Goal: Task Accomplishment & Management: Use online tool/utility

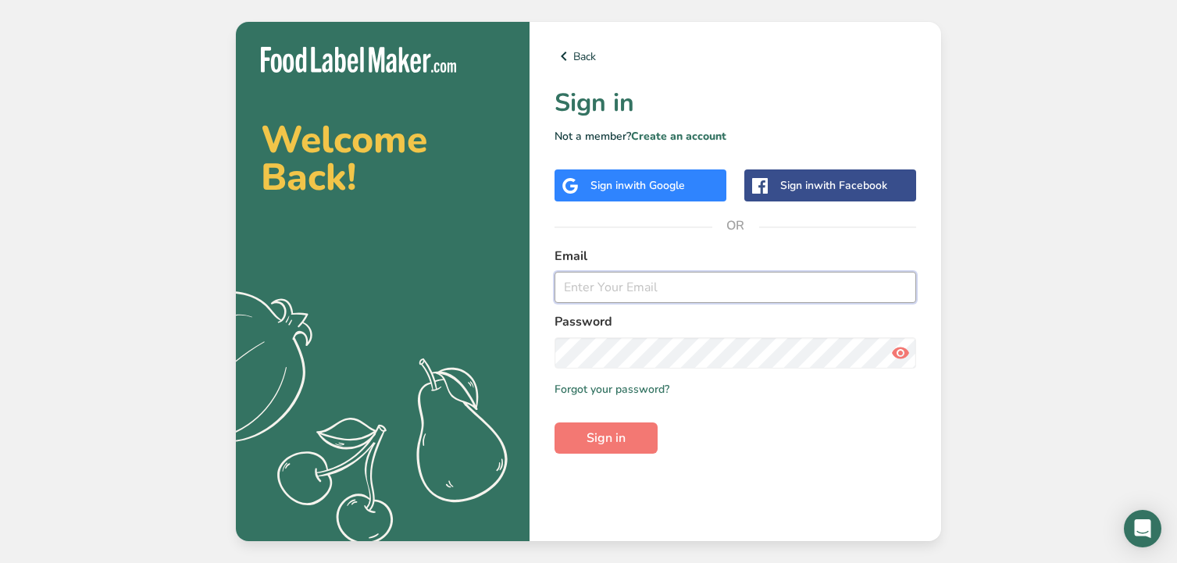
click at [611, 278] on input "email" at bounding box center [735, 287] width 362 height 31
type input "[EMAIL_ADDRESS][DOMAIN_NAME]"
click at [588, 432] on span "Sign in" at bounding box center [606, 438] width 39 height 19
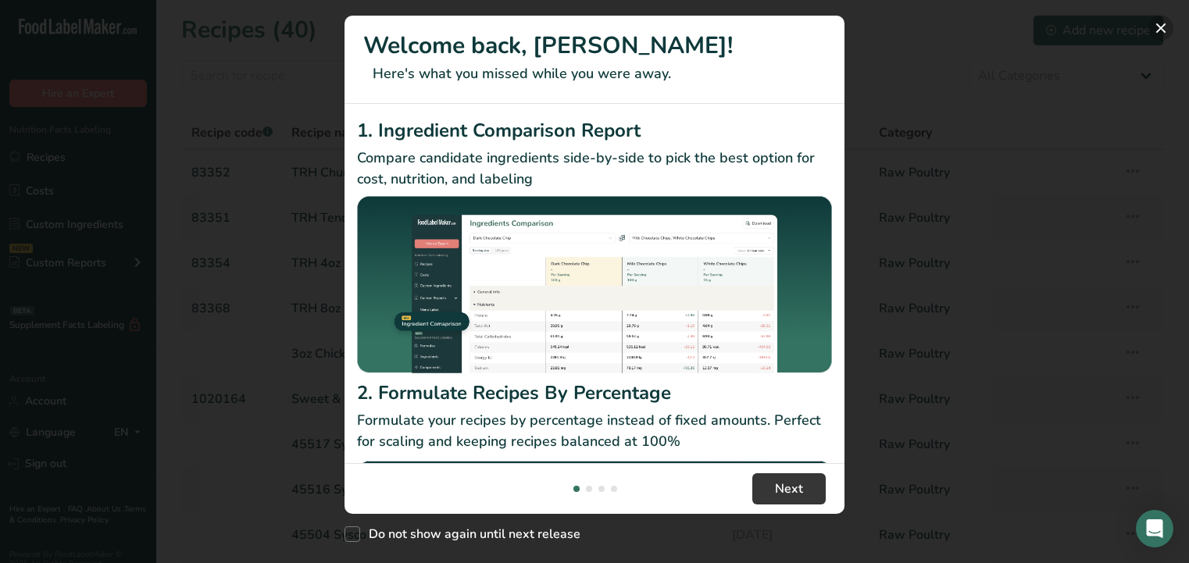
click at [1167, 29] on button "New Features" at bounding box center [1160, 28] width 25 height 25
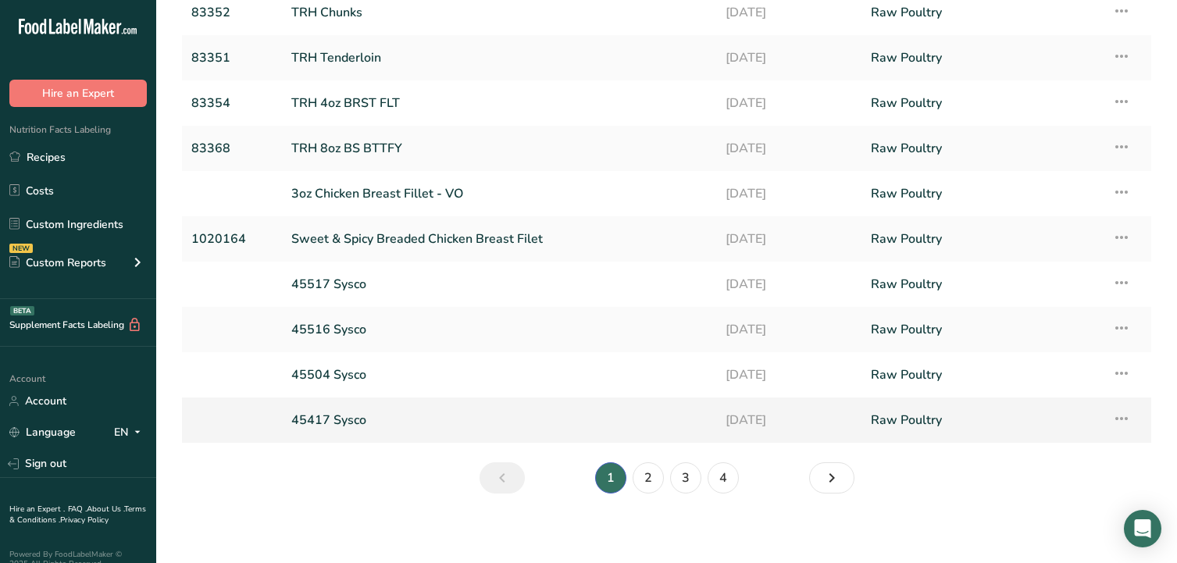
scroll to position [166, 0]
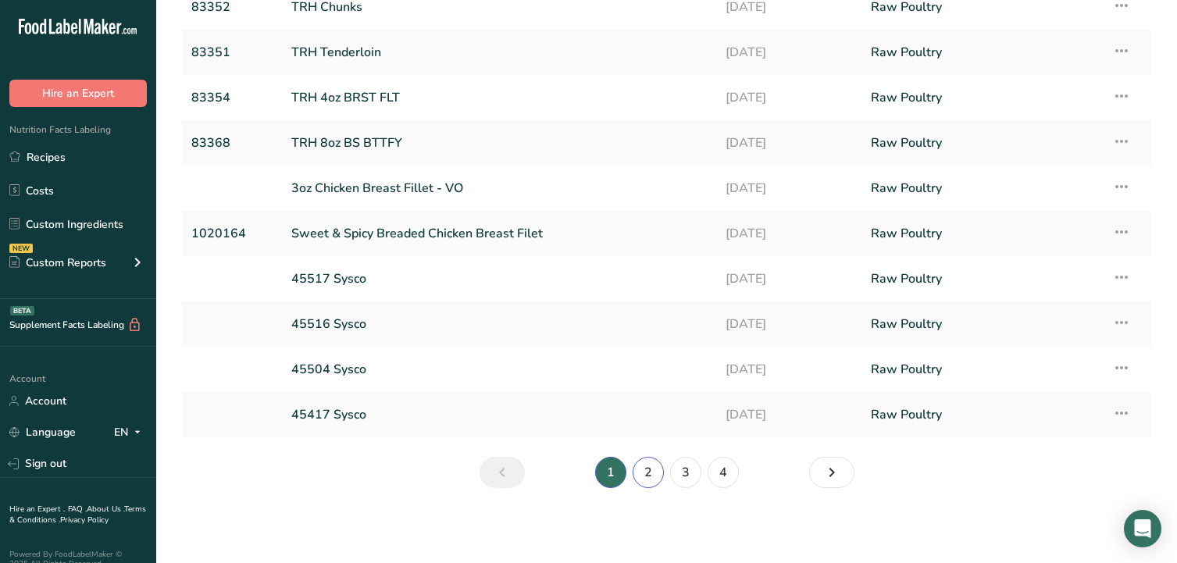
click at [661, 475] on link "2" at bounding box center [648, 472] width 31 height 31
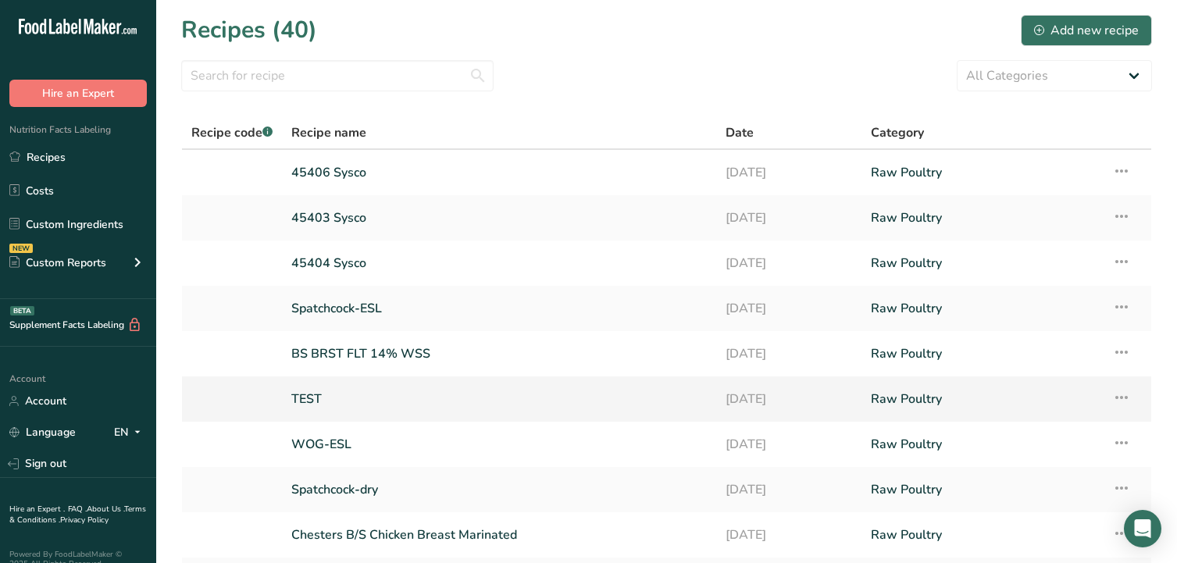
click at [305, 399] on link "TEST" at bounding box center [498, 399] width 415 height 33
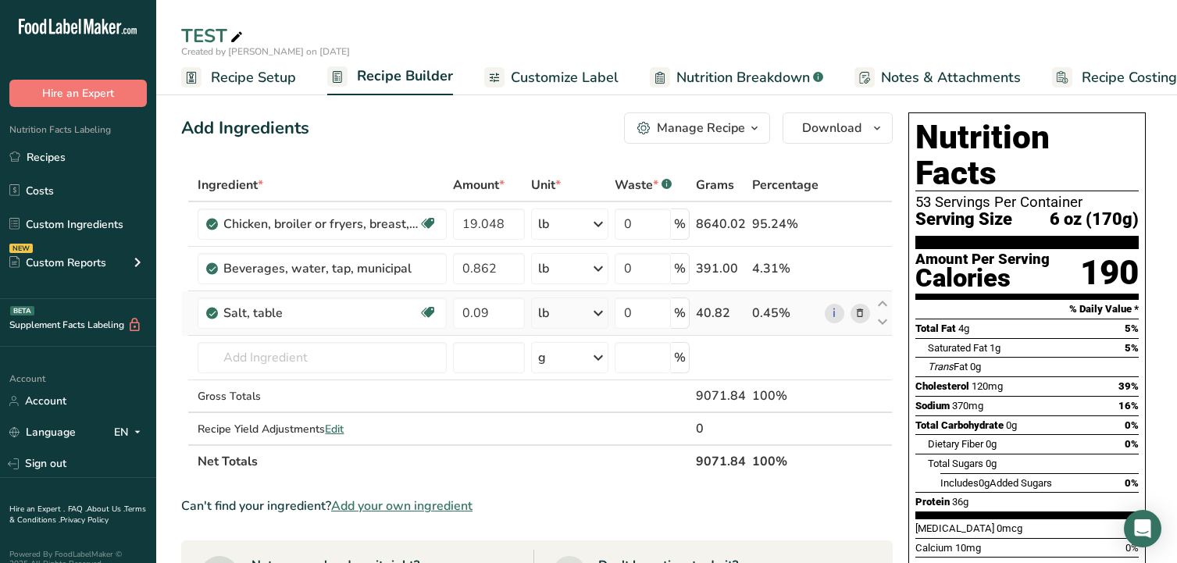
click at [857, 316] on icon at bounding box center [859, 313] width 11 height 16
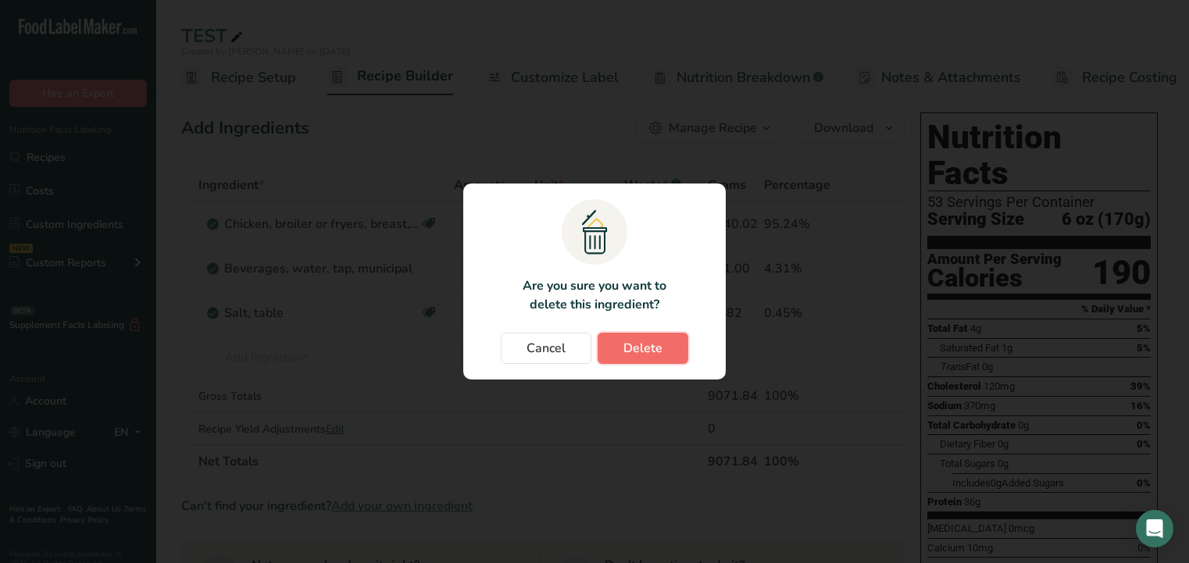
click at [658, 348] on span "Delete" at bounding box center [642, 348] width 39 height 19
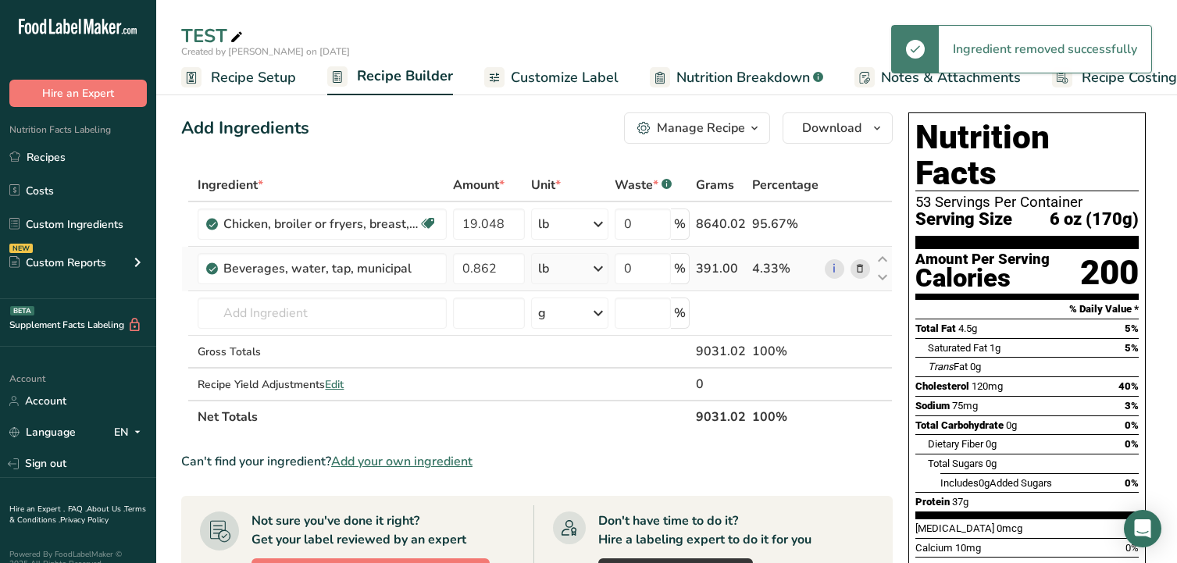
click at [858, 265] on icon at bounding box center [859, 269] width 11 height 16
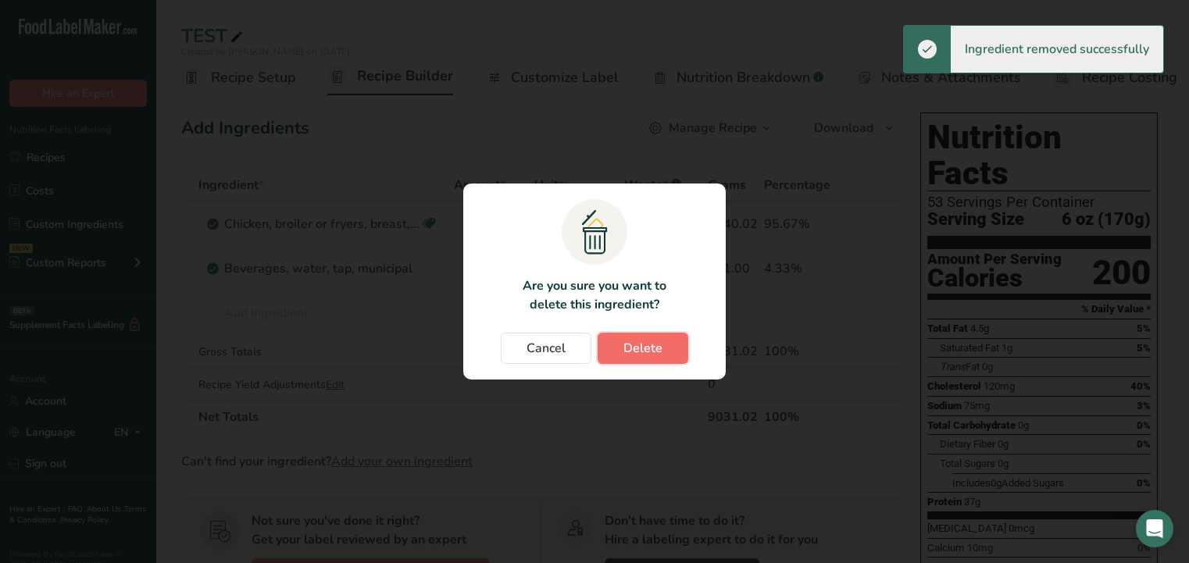
click at [661, 347] on span "Delete" at bounding box center [642, 348] width 39 height 19
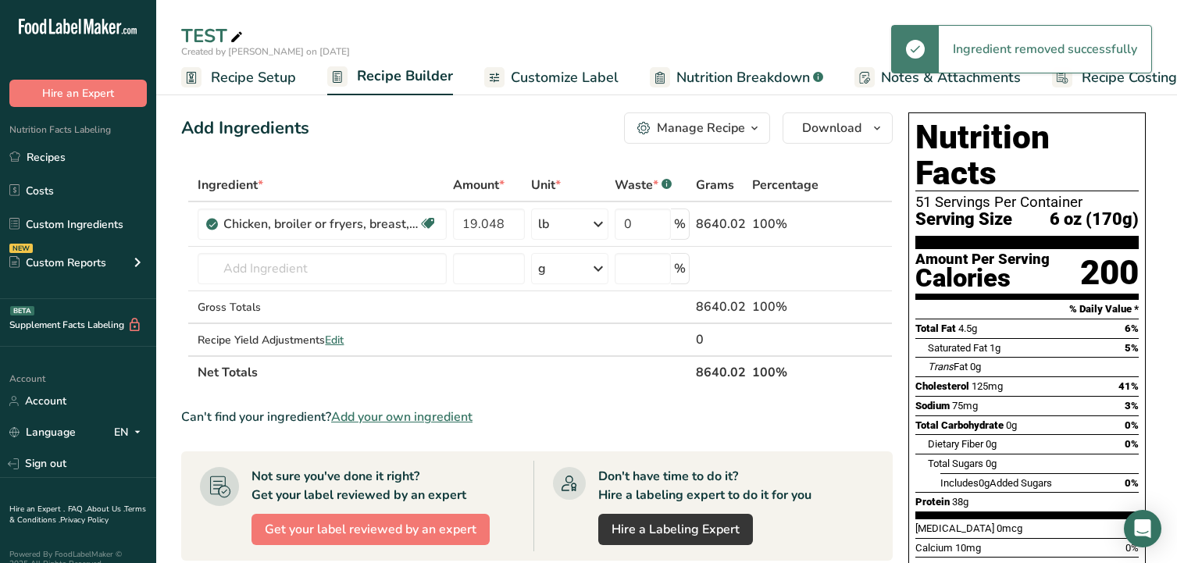
click at [858, 225] on icon at bounding box center [859, 224] width 11 height 16
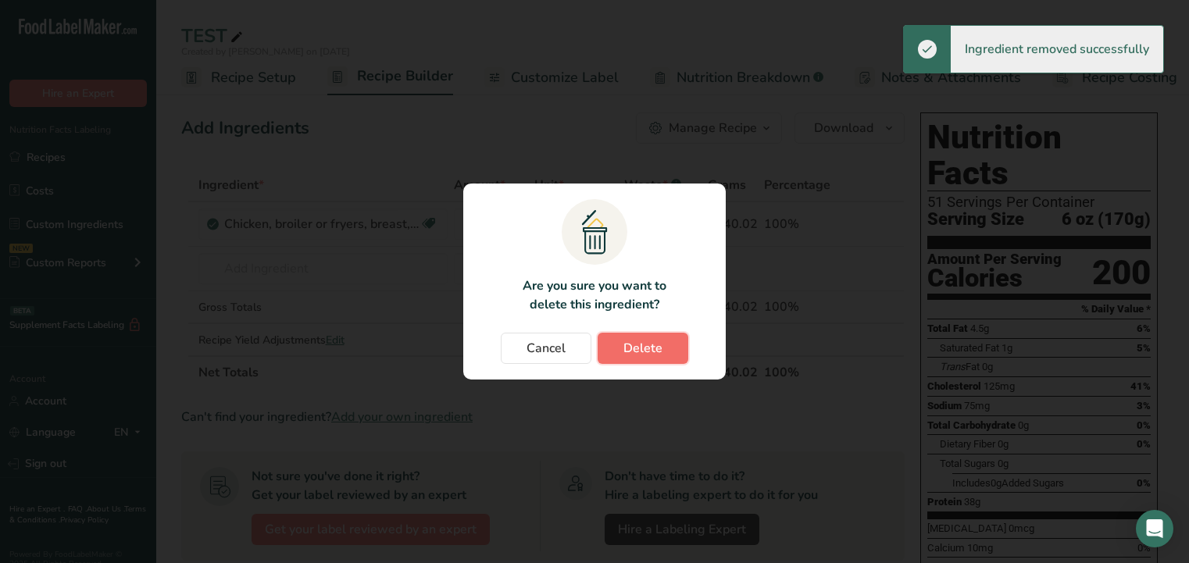
click at [611, 348] on button "Delete" at bounding box center [642, 348] width 91 height 31
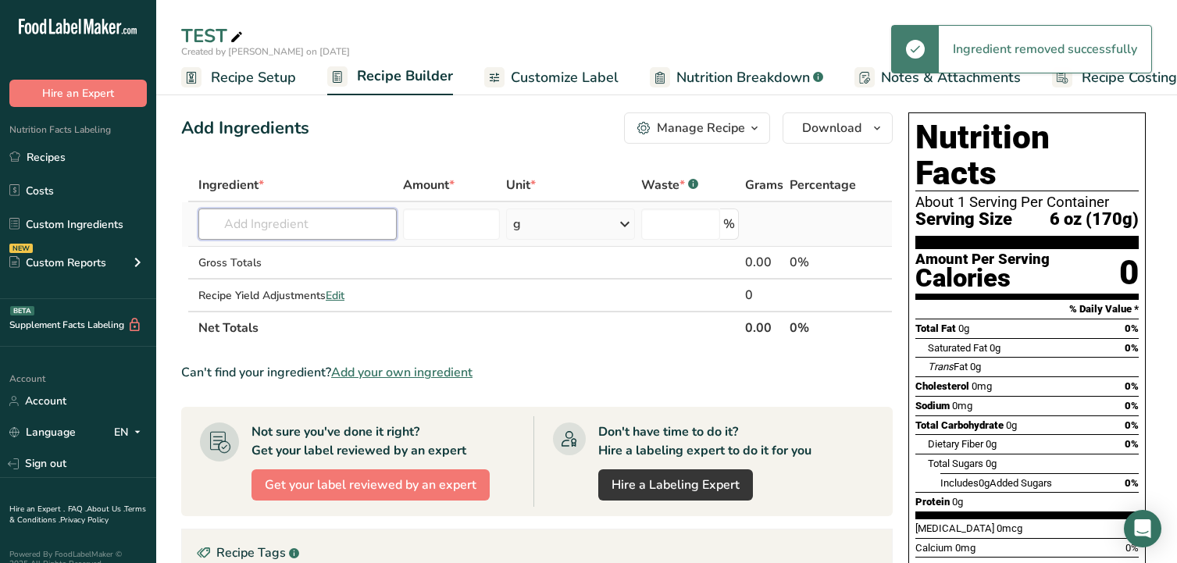
click at [339, 224] on input "text" at bounding box center [297, 224] width 198 height 31
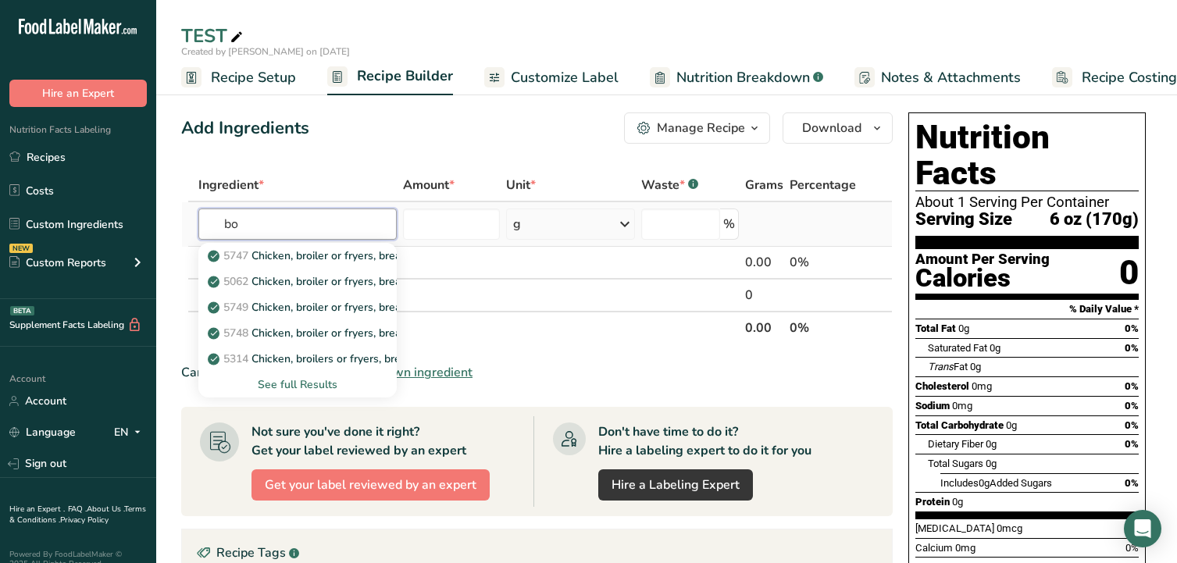
type input "b"
type input "l"
type input "thigh meat"
click at [323, 385] on div "See full Results" at bounding box center [297, 384] width 173 height 16
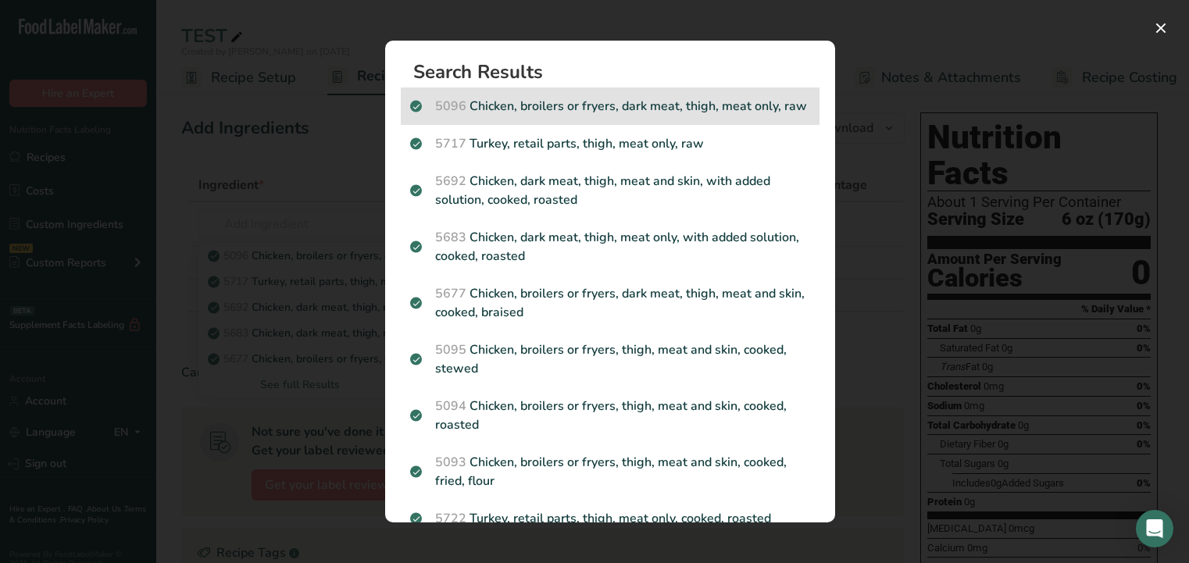
click at [728, 107] on p "5096 Chicken, broilers or fryers, dark meat, thigh, meat only, raw" at bounding box center [610, 106] width 400 height 19
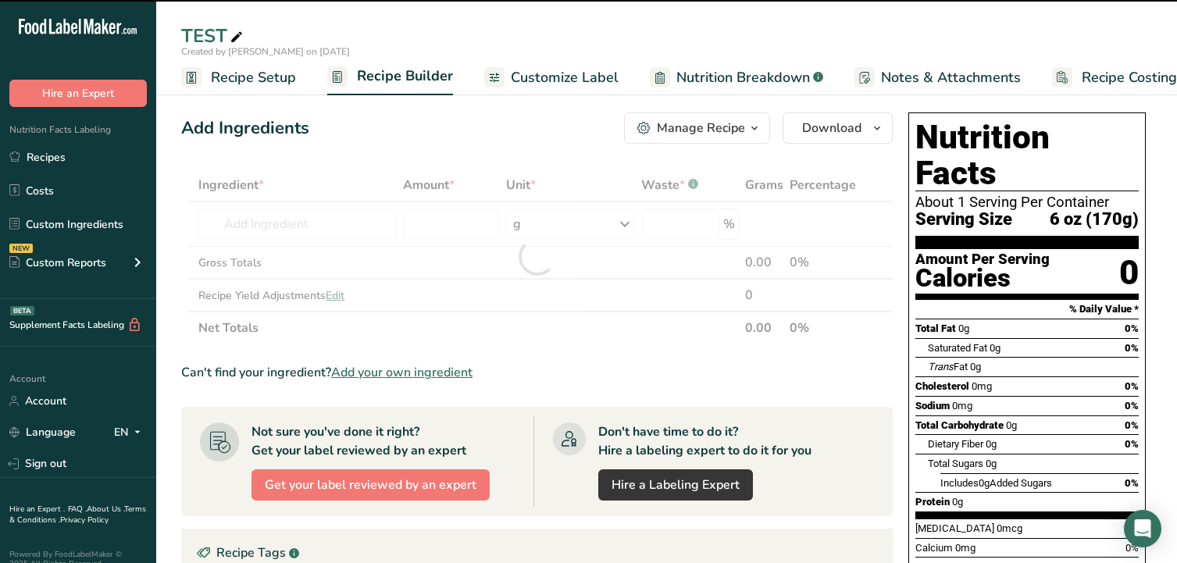
type input "0"
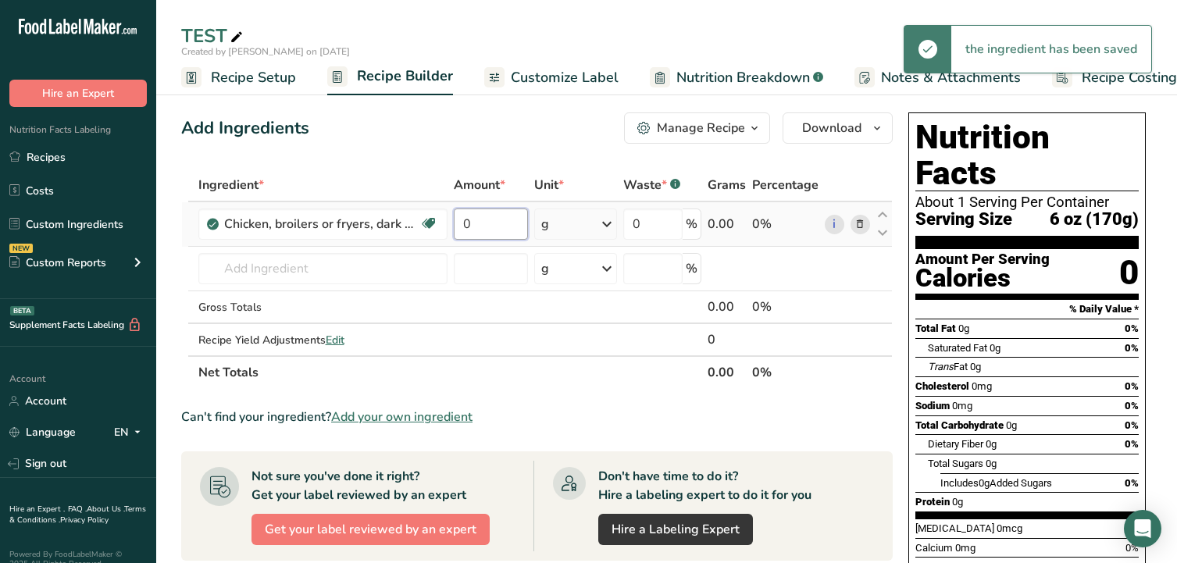
click at [485, 227] on input "0" at bounding box center [491, 224] width 75 height 31
drag, startPoint x: 485, startPoint y: 227, endPoint x: 399, endPoint y: 232, distance: 86.0
click at [399, 232] on tr "Chicken, broilers or fryers, dark meat, thigh, meat only, raw Dairy free Gluten…" at bounding box center [537, 224] width 710 height 45
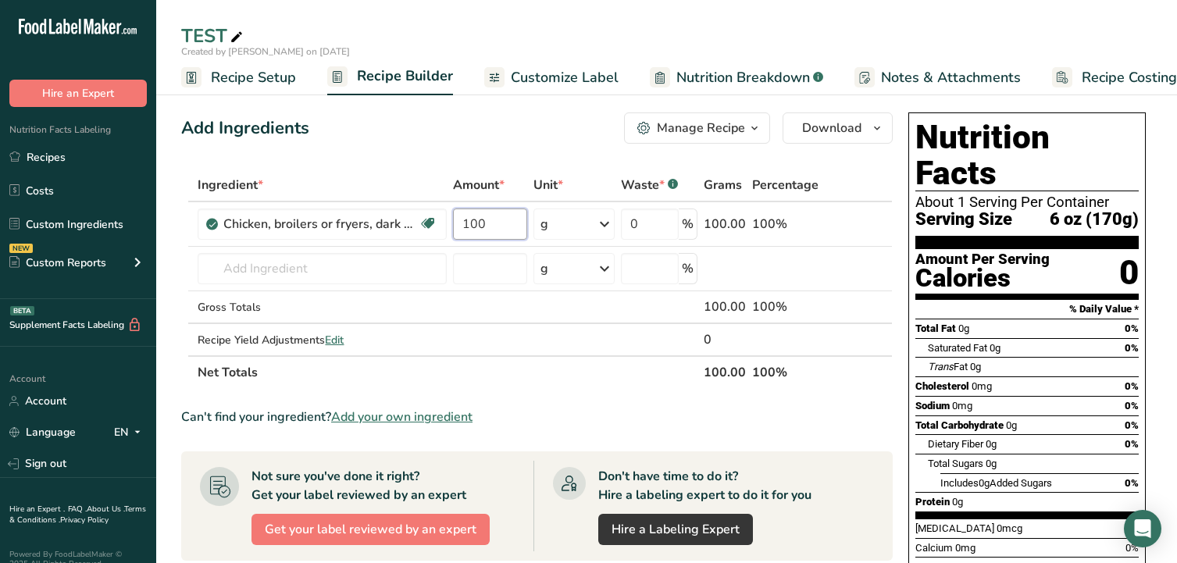
type input "100"
click at [569, 368] on div "Ingredient * Amount * Unit * Waste * .a-a{fill:#347362;}.b-a{fill:#fff;} Grams …" at bounding box center [536, 279] width 711 height 220
click at [248, 80] on span "Recipe Setup" at bounding box center [253, 77] width 85 height 21
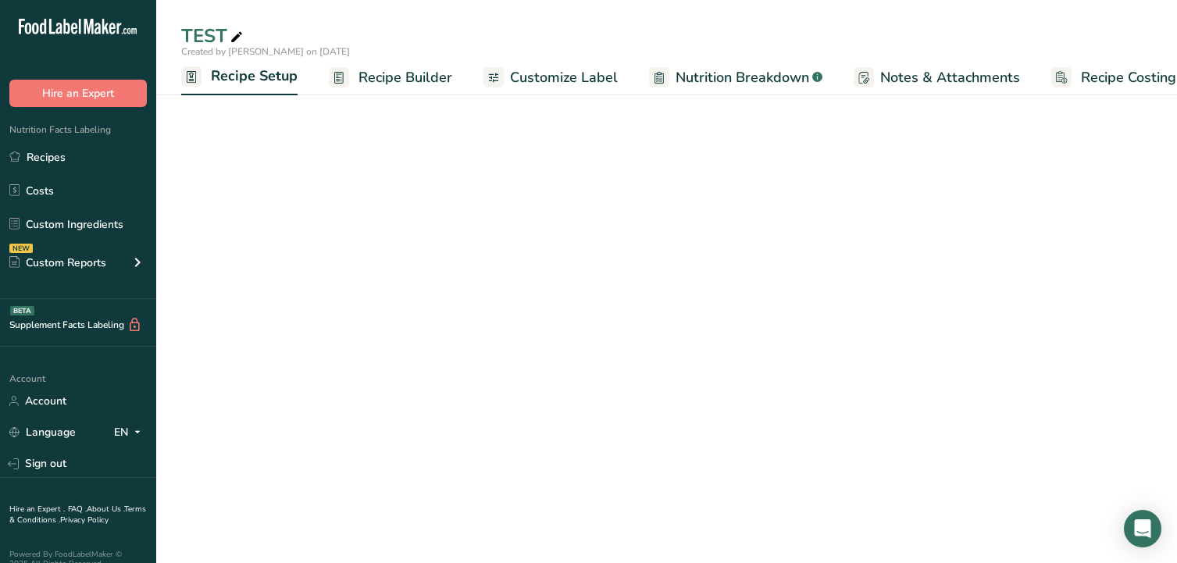
scroll to position [0, 5]
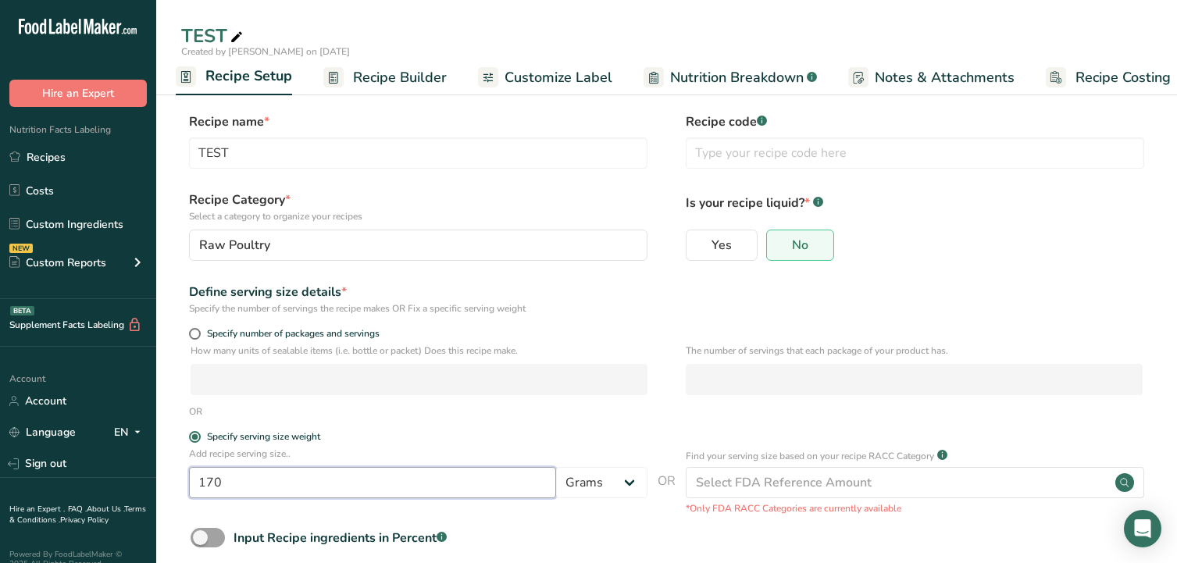
drag, startPoint x: 228, startPoint y: 474, endPoint x: 157, endPoint y: 479, distance: 71.2
click at [157, 479] on section "Recipe name * TEST Recipe code .a-a{fill:#347362;}.b-a{fill:#fff;} Recipe Categ…" at bounding box center [666, 364] width 1021 height 566
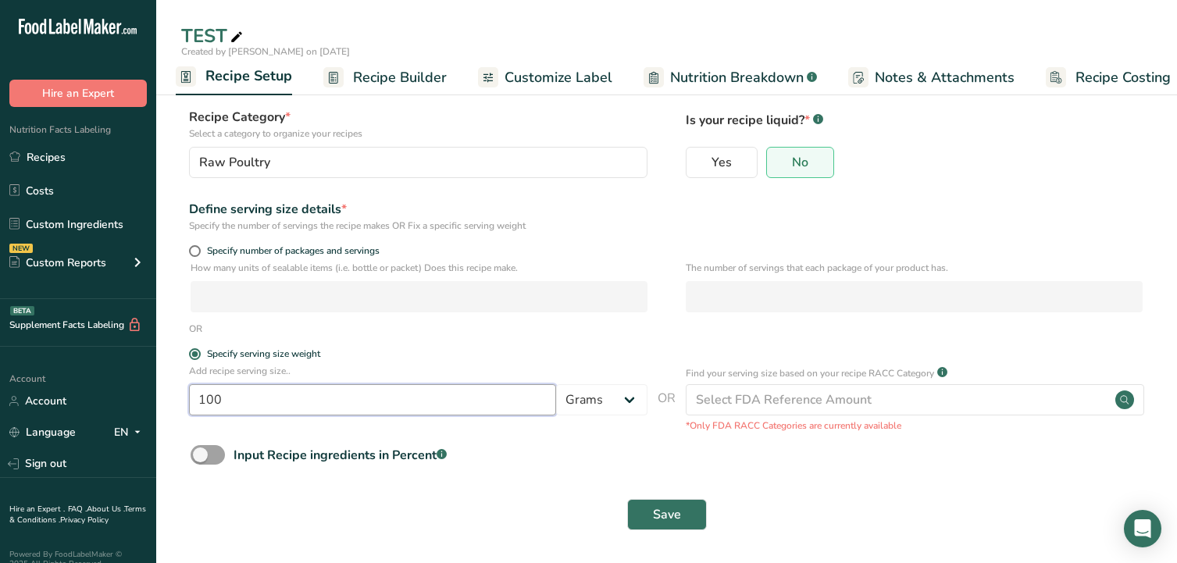
scroll to position [84, 0]
type input "100"
click at [665, 508] on span "Save" at bounding box center [667, 513] width 28 height 19
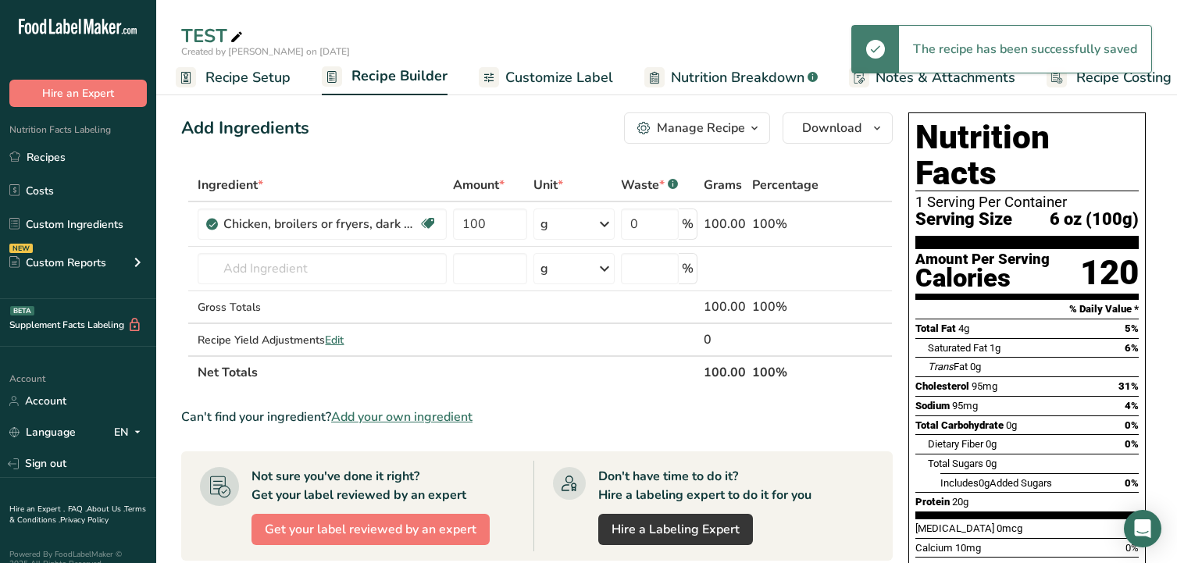
click at [559, 75] on span "Customize Label" at bounding box center [559, 77] width 108 height 21
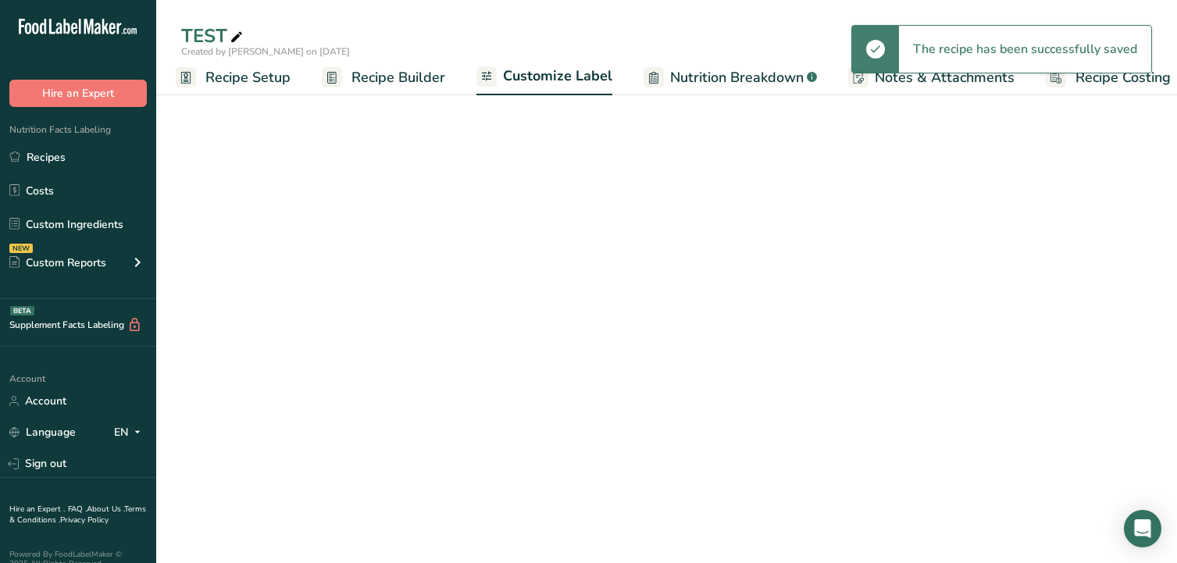
scroll to position [0, 24]
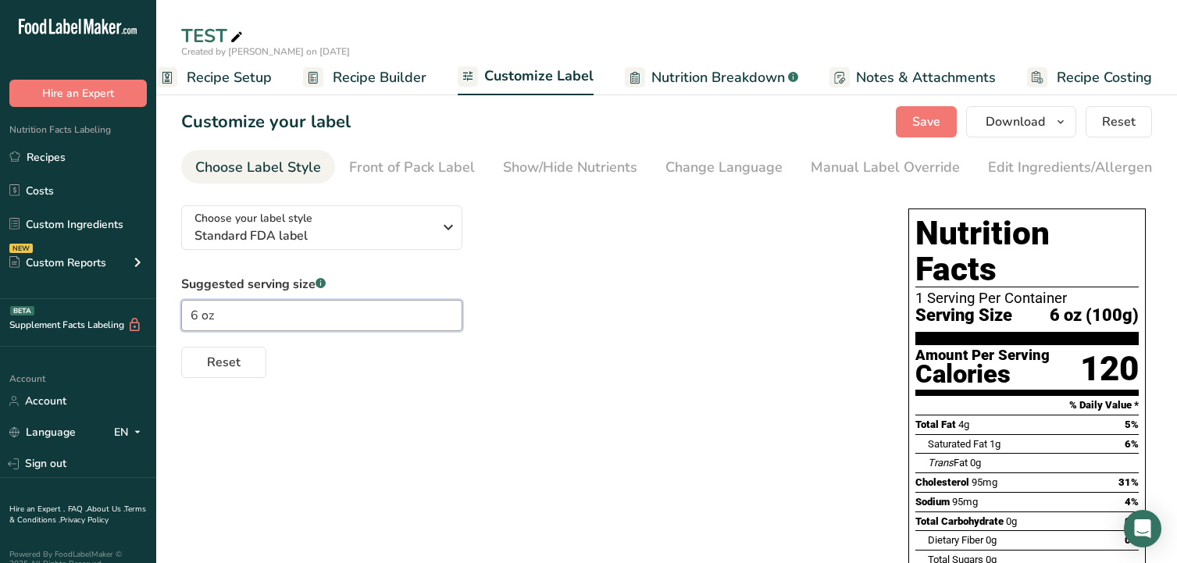
click at [238, 317] on input "6 oz" at bounding box center [321, 315] width 281 height 31
type input "6"
click at [936, 120] on span "Save" at bounding box center [926, 121] width 28 height 19
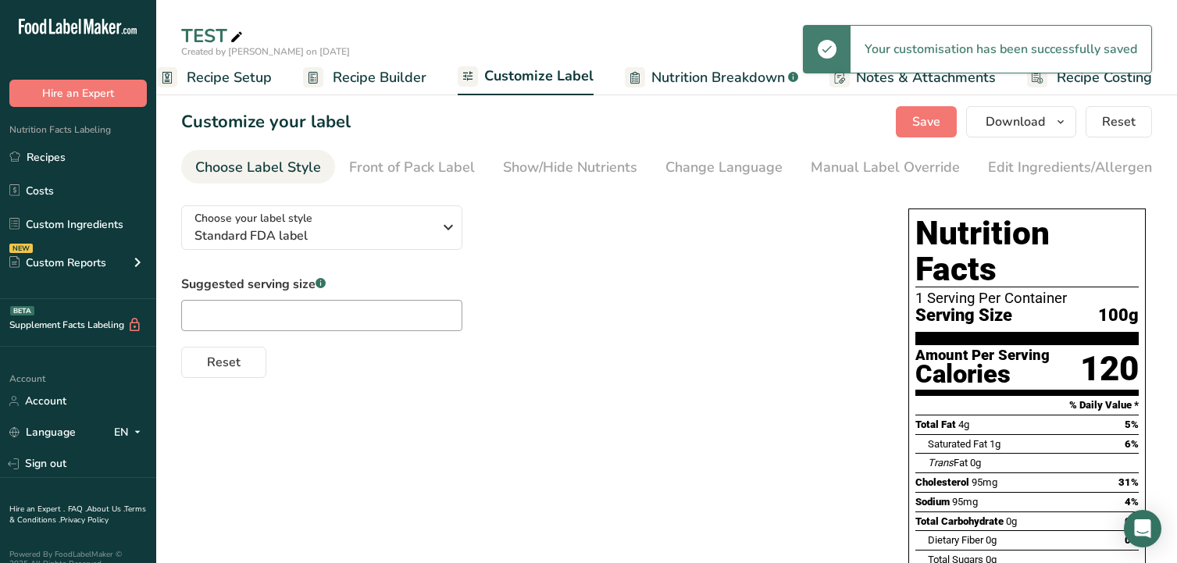
click at [750, 78] on span "Nutrition Breakdown" at bounding box center [718, 77] width 134 height 21
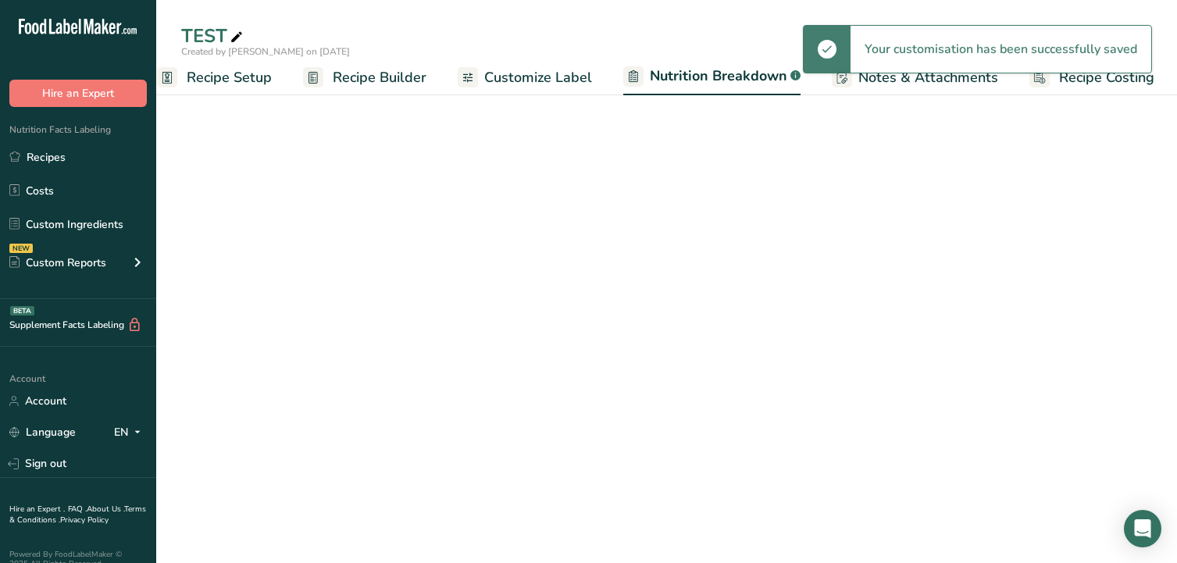
scroll to position [0, 26]
select select "Calories"
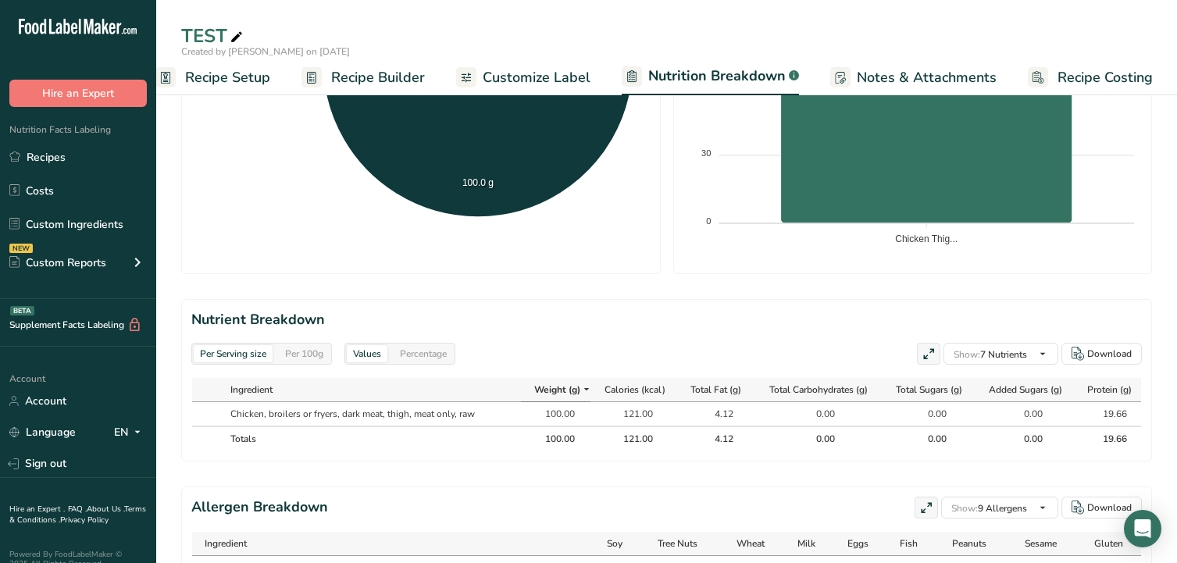
scroll to position [547, 0]
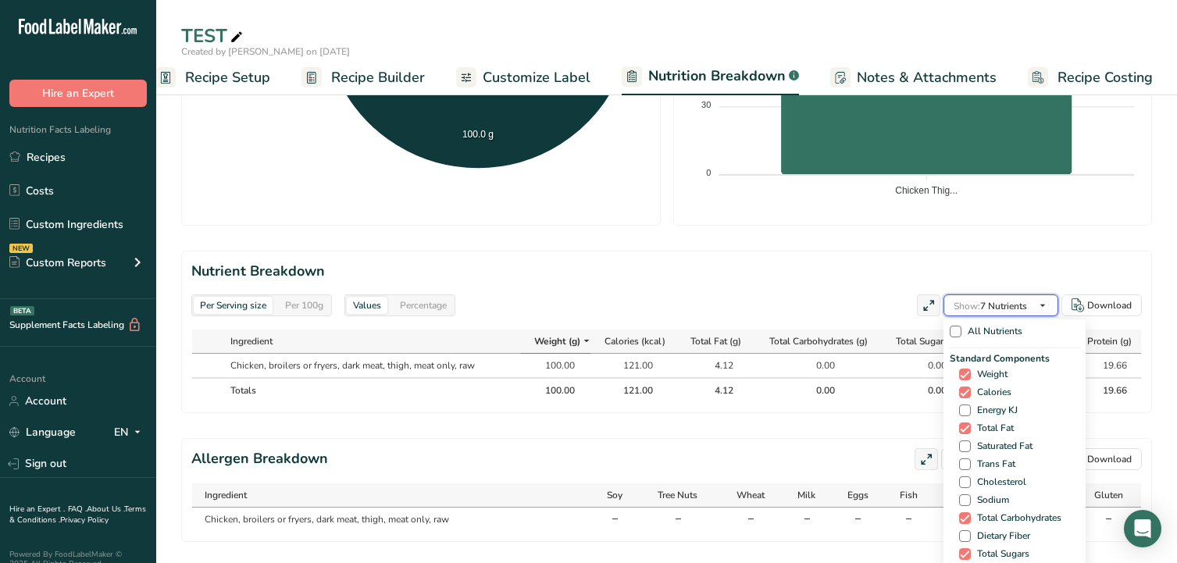
click at [1047, 310] on icon "button" at bounding box center [1042, 306] width 12 height 20
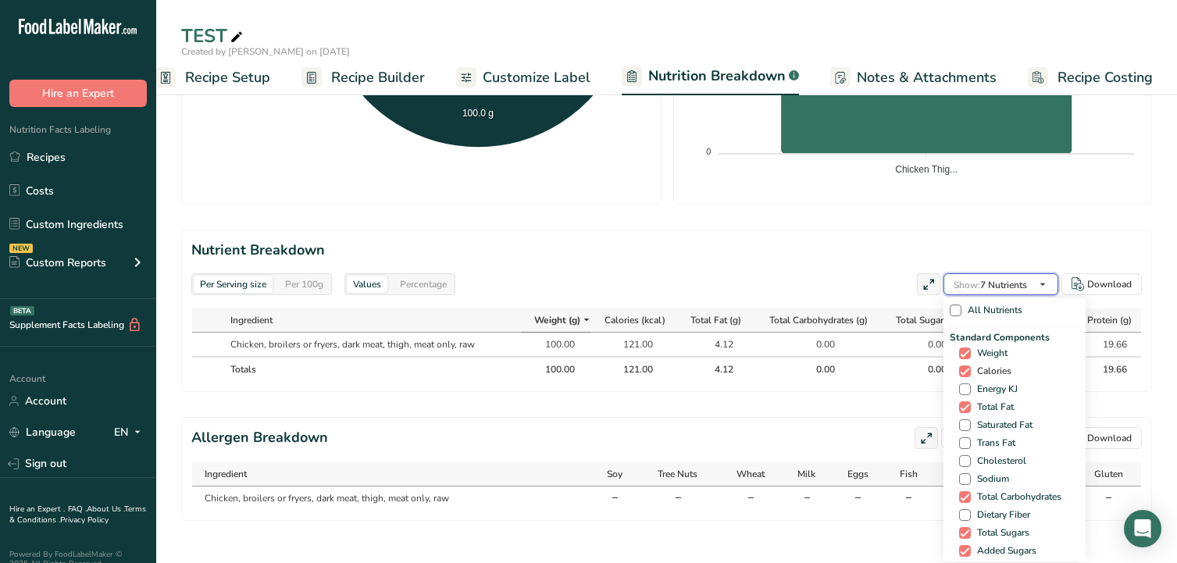
scroll to position [587, 0]
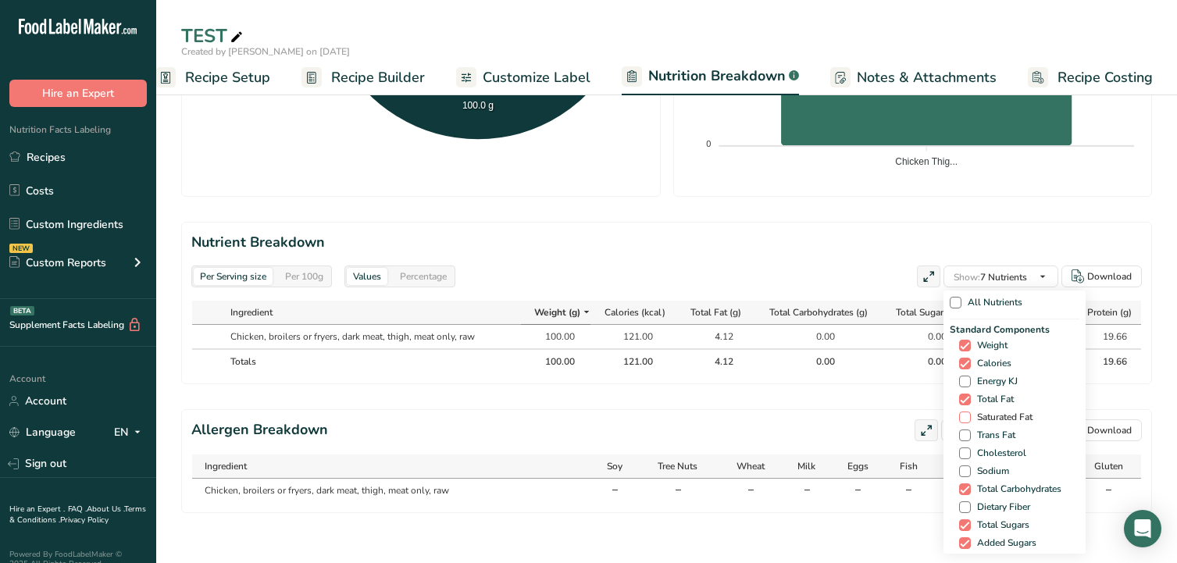
click at [1011, 412] on span "Saturated Fat" at bounding box center [1002, 418] width 62 height 12
click at [969, 412] on input "Saturated Fat" at bounding box center [964, 417] width 10 height 10
checkbox input "true"
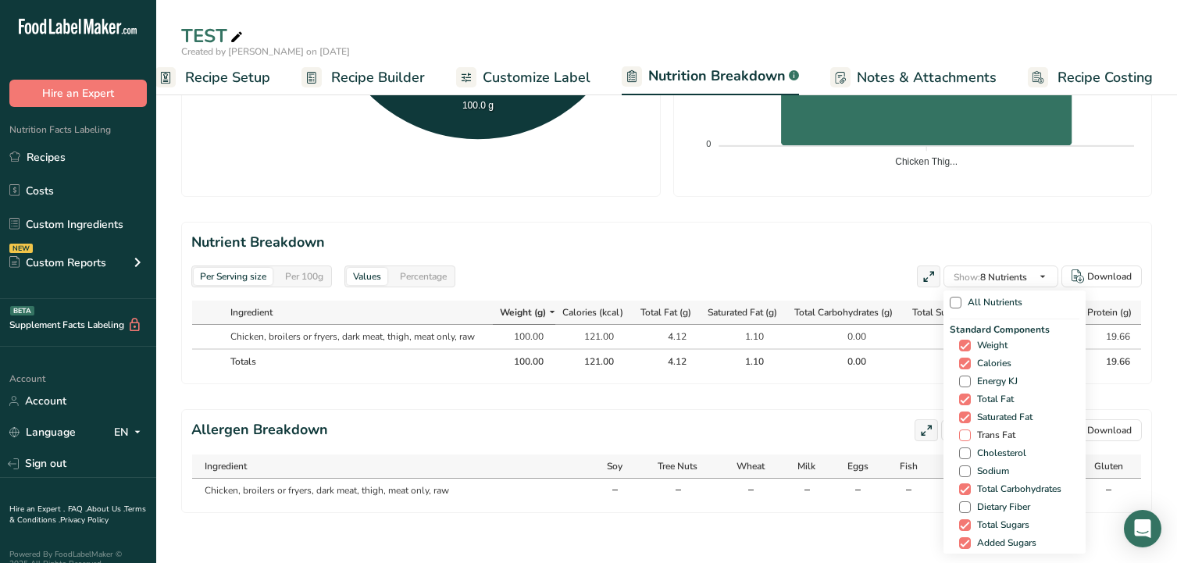
click at [1004, 430] on span "Trans Fat" at bounding box center [993, 436] width 45 height 12
click at [969, 430] on input "Trans Fat" at bounding box center [964, 435] width 10 height 10
checkbox input "true"
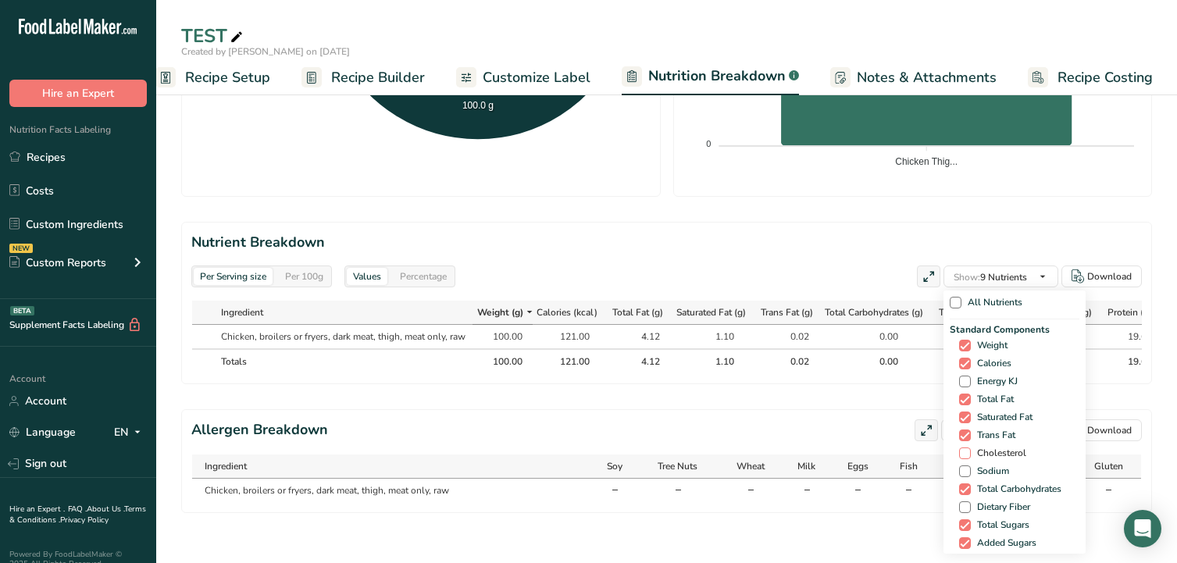
click at [1000, 448] on span "Cholesterol" at bounding box center [998, 454] width 55 height 12
click at [969, 448] on input "Cholesterol" at bounding box center [964, 453] width 10 height 10
checkbox input "true"
drag, startPoint x: 997, startPoint y: 457, endPoint x: 992, endPoint y: 464, distance: 8.4
click at [997, 465] on span "Sodium" at bounding box center [984, 471] width 38 height 12
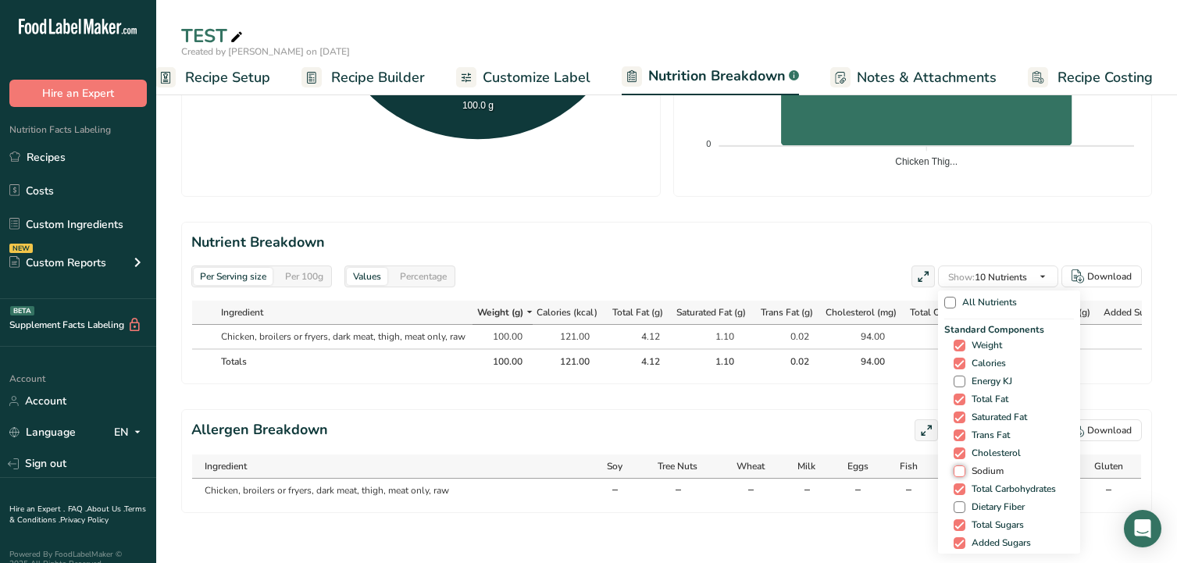
click at [964, 466] on input "Sodium" at bounding box center [959, 471] width 10 height 10
checkbox input "true"
click at [985, 501] on span "Dietary Fiber" at bounding box center [994, 507] width 59 height 12
click at [964, 502] on input "Dietary Fiber" at bounding box center [959, 507] width 10 height 10
checkbox input "true"
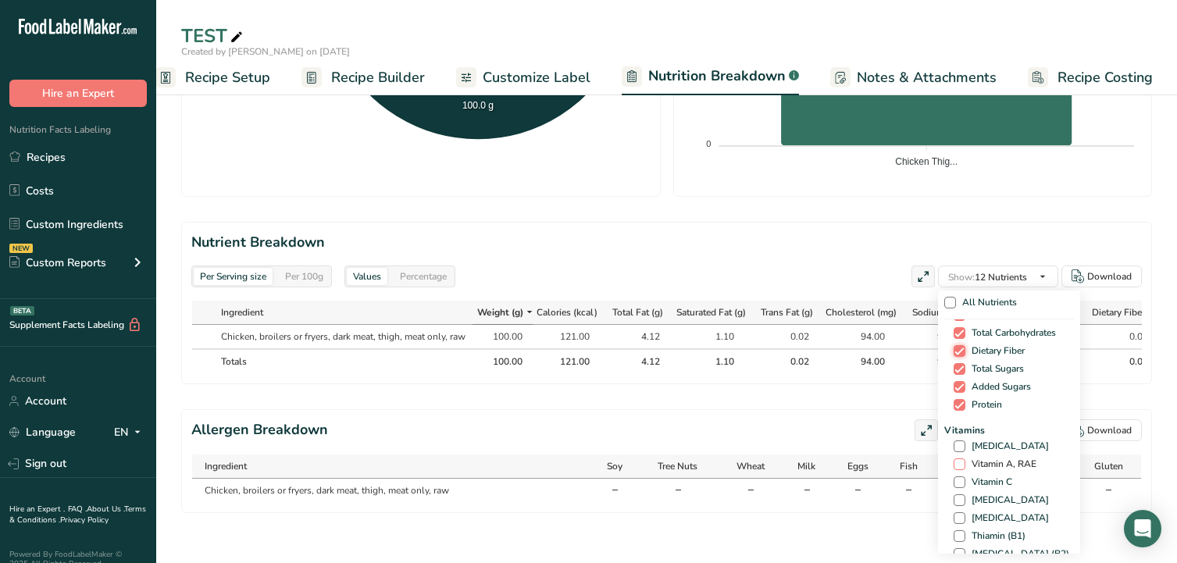
scroll to position [234, 0]
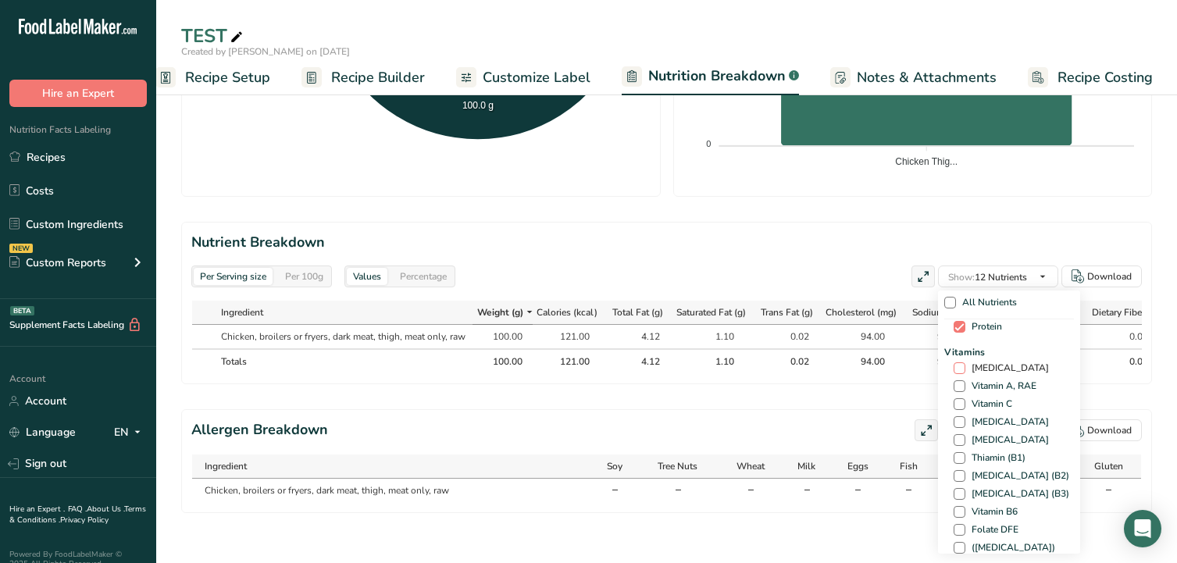
click at [991, 362] on span "[MEDICAL_DATA]" at bounding box center [1007, 368] width 84 height 12
click at [964, 363] on input "[MEDICAL_DATA]" at bounding box center [959, 368] width 10 height 10
checkbox input "true"
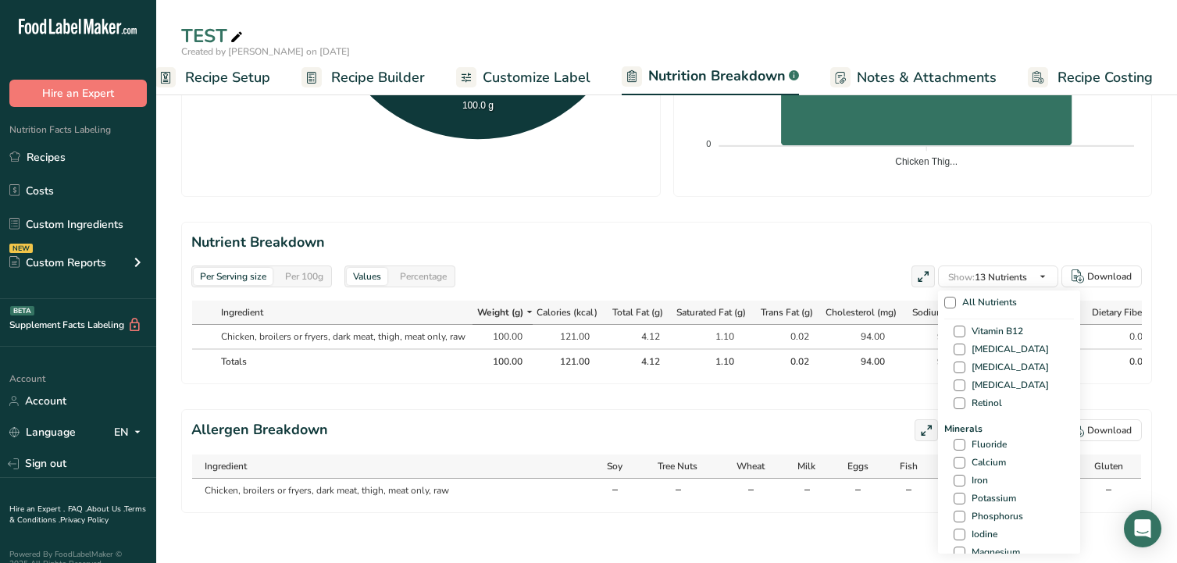
scroll to position [547, 0]
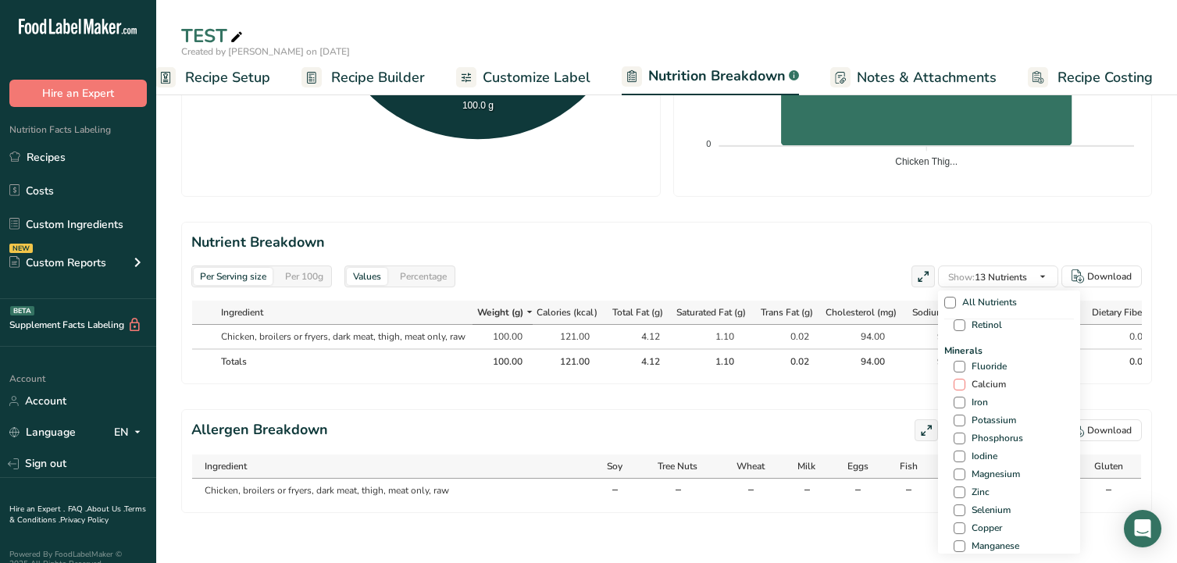
click at [986, 379] on span "Calcium" at bounding box center [985, 385] width 41 height 12
click at [964, 380] on input "Calcium" at bounding box center [959, 385] width 10 height 10
checkbox input "true"
click at [979, 397] on span "Iron" at bounding box center [976, 403] width 23 height 12
click at [964, 398] on input "Iron" at bounding box center [959, 403] width 10 height 10
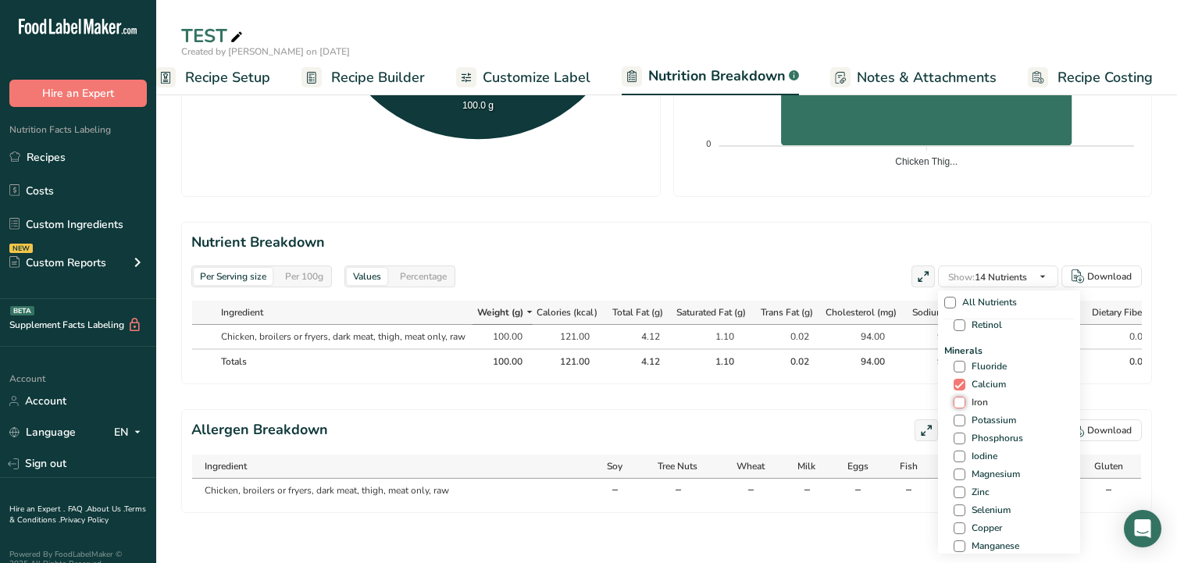
checkbox input "true"
click at [979, 415] on span "Potassium" at bounding box center [990, 421] width 51 height 12
click at [964, 415] on input "Potassium" at bounding box center [959, 420] width 10 height 10
checkbox input "true"
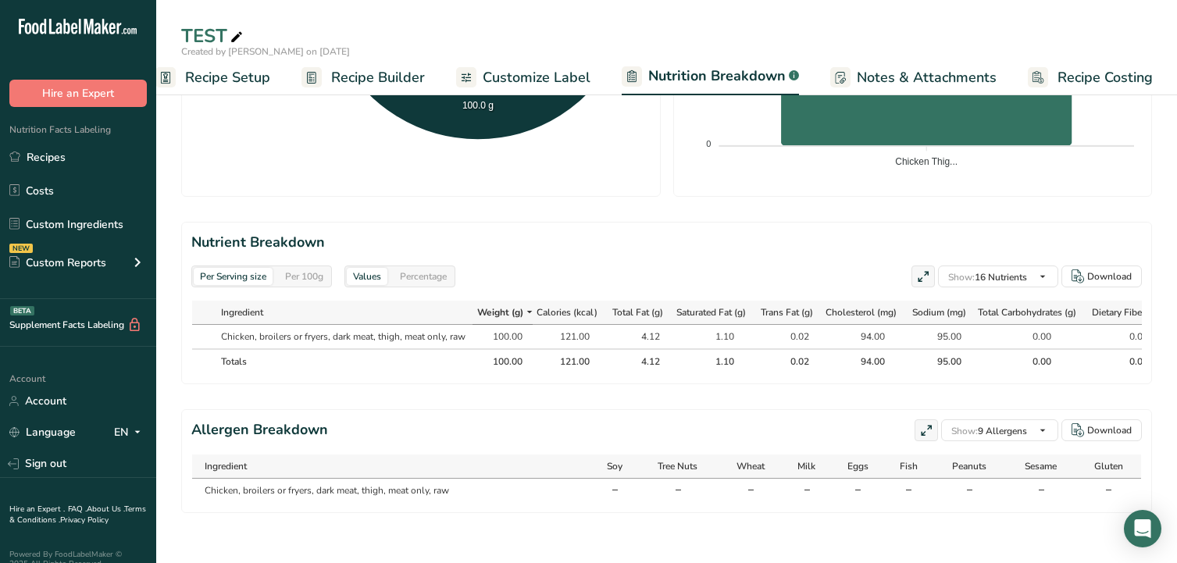
click at [783, 544] on div "Per Serving size Per 100g Download Total Calories 121 kcal Total Carbs 0 g Tota…" at bounding box center [666, 34] width 1021 height 1057
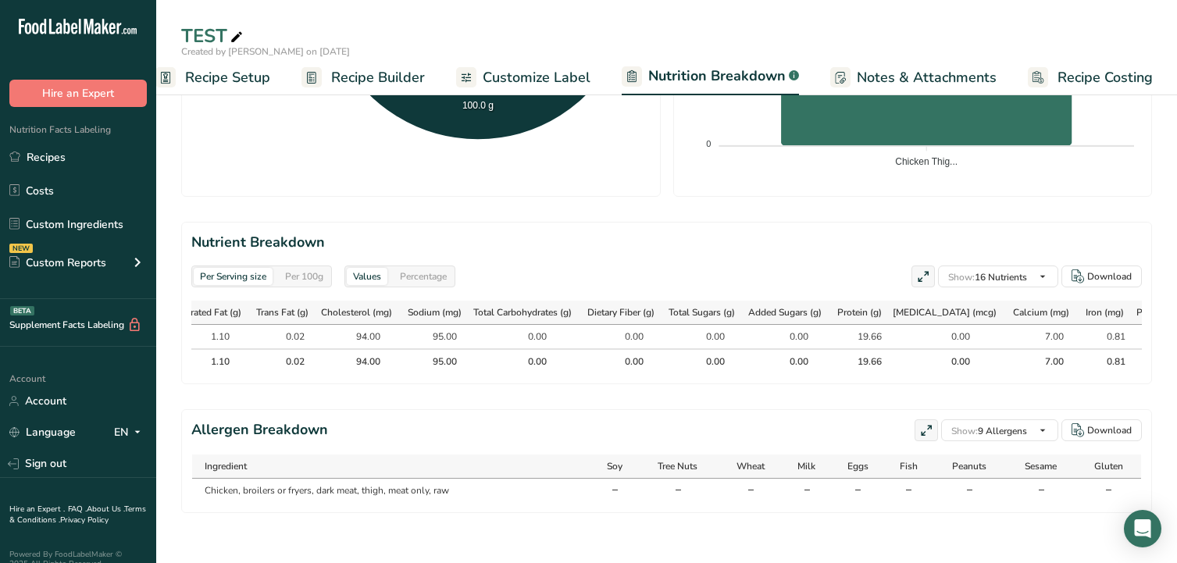
scroll to position [0, 562]
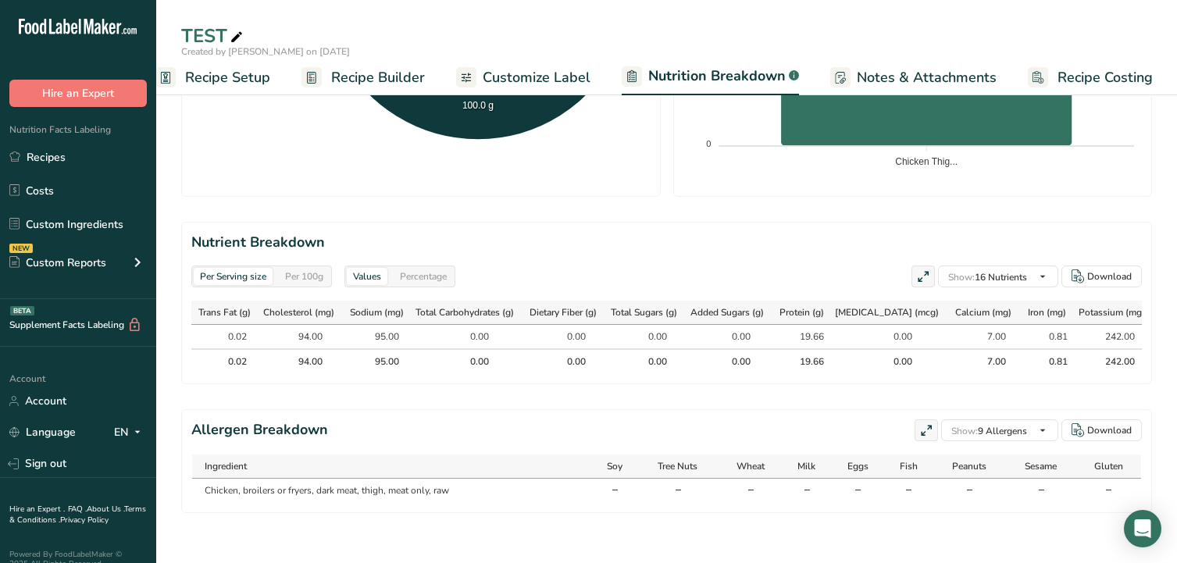
click at [347, 75] on span "Recipe Builder" at bounding box center [378, 77] width 94 height 21
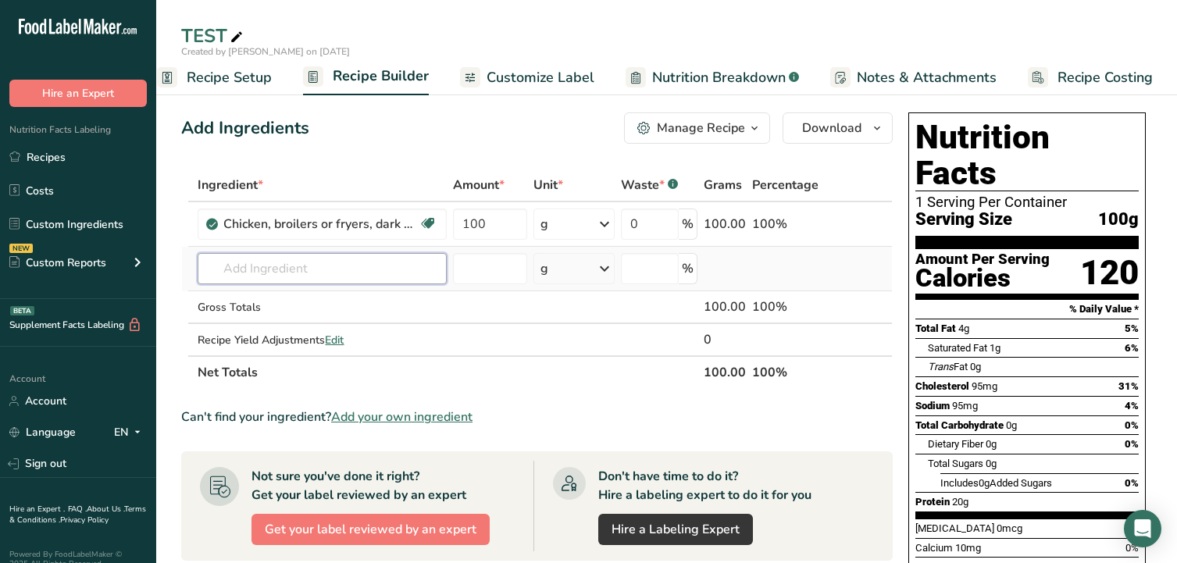
click at [345, 264] on input "text" at bounding box center [322, 268] width 249 height 31
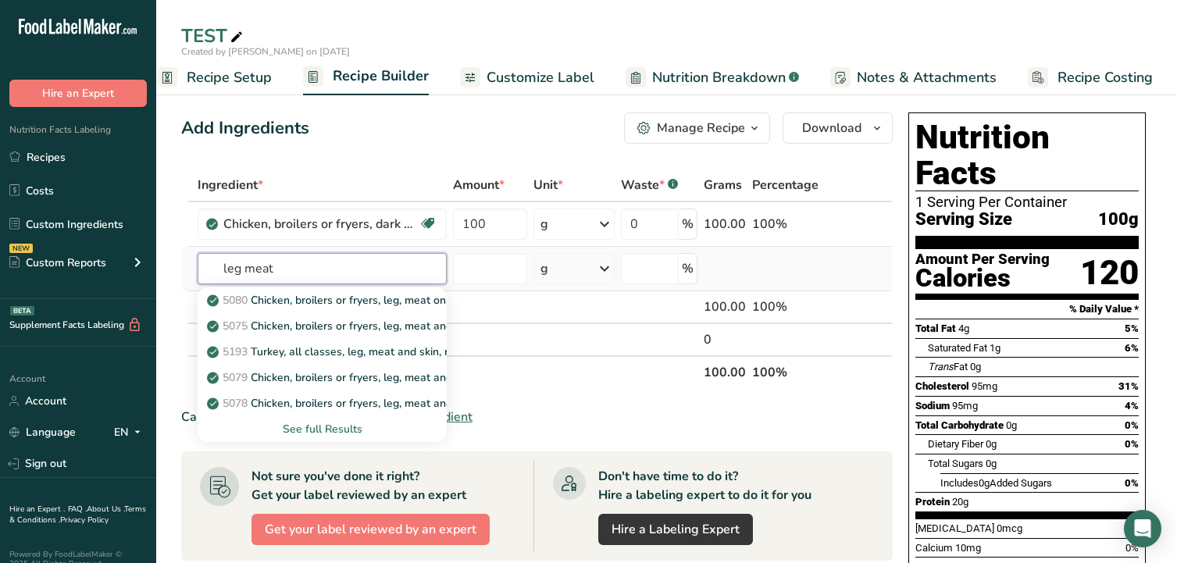
type input "leg meat"
click at [323, 433] on div "See full Results" at bounding box center [322, 429] width 224 height 16
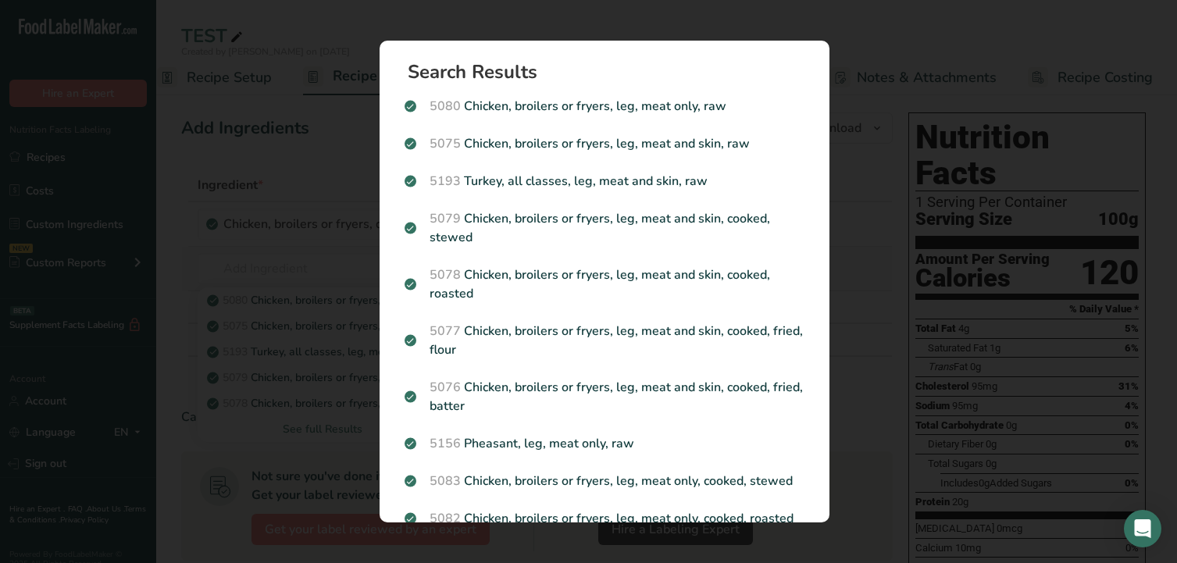
scroll to position [0, 12]
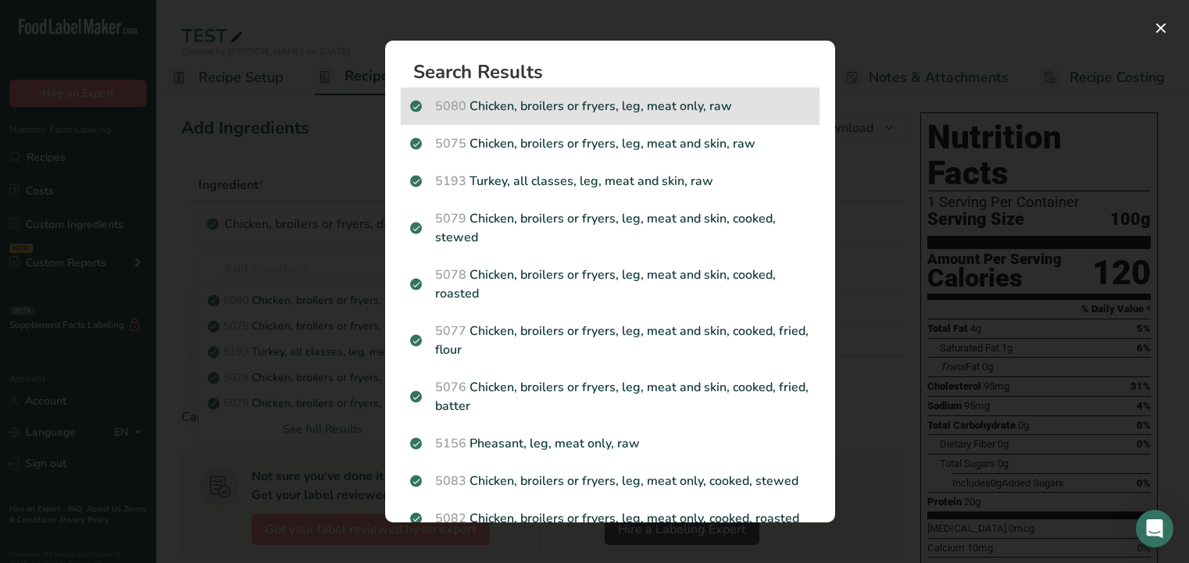
click at [573, 106] on p "5080 Chicken, broilers or fryers, leg, meat only, raw" at bounding box center [610, 106] width 400 height 19
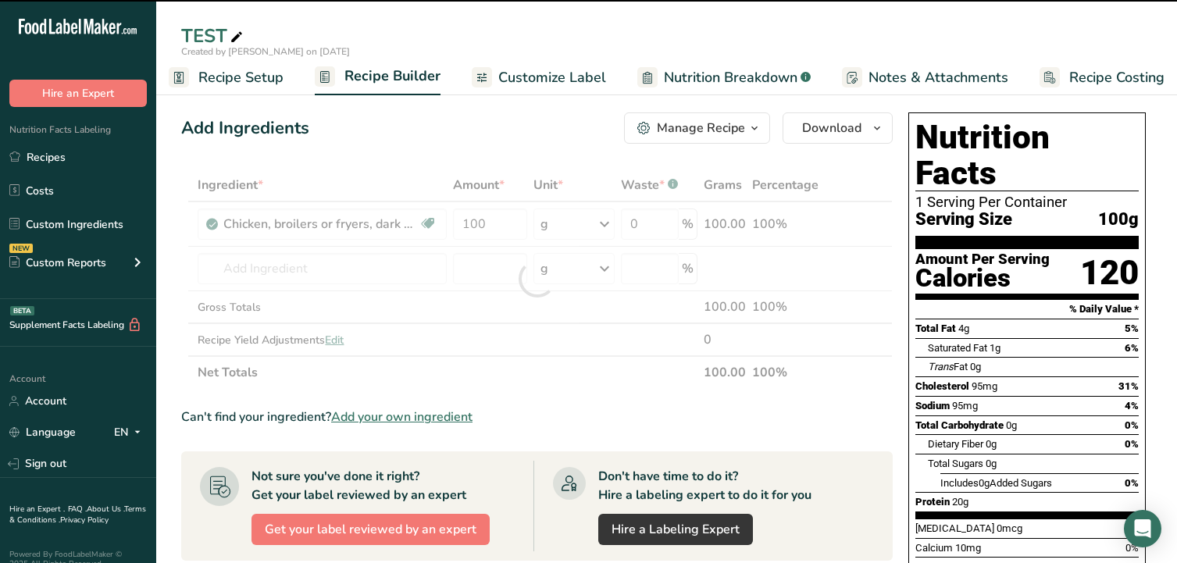
type input "0"
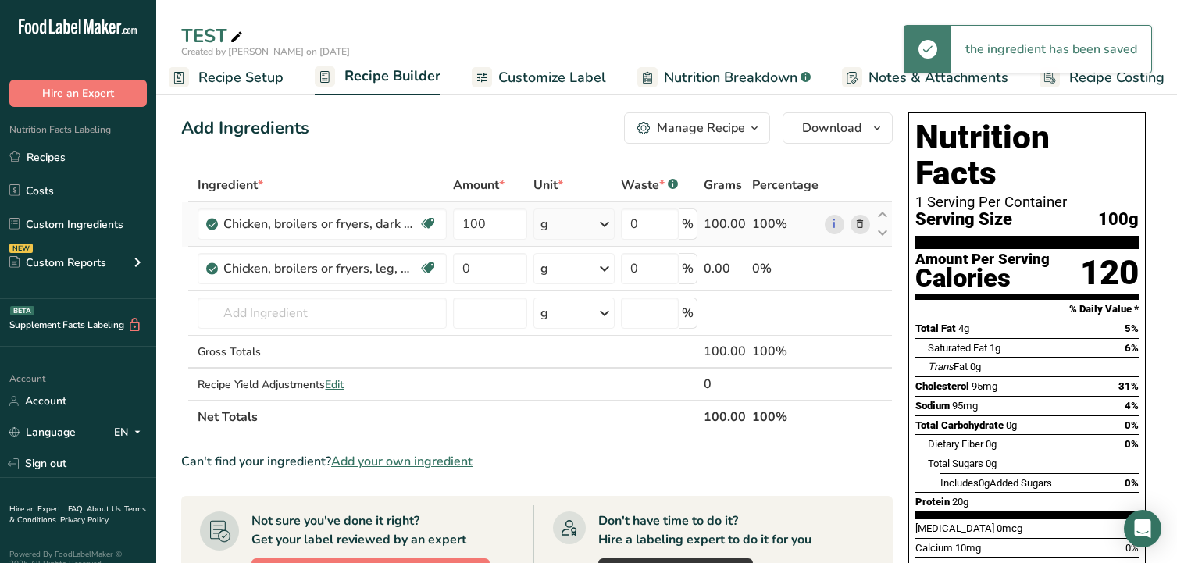
click at [864, 222] on icon at bounding box center [859, 224] width 11 height 16
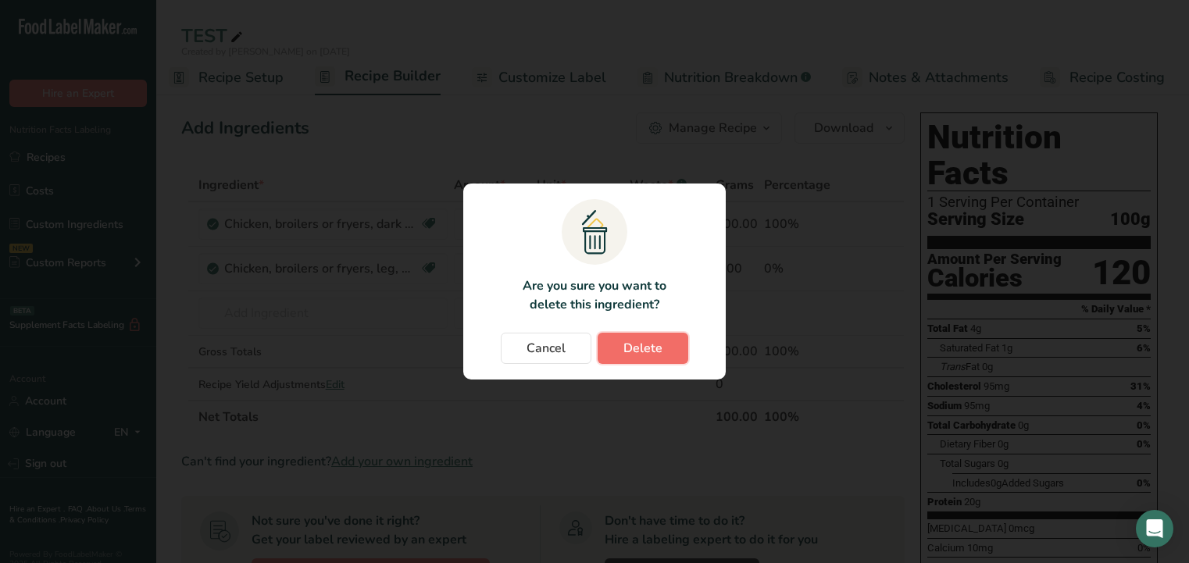
click at [630, 348] on span "Delete" at bounding box center [642, 348] width 39 height 19
type input "0"
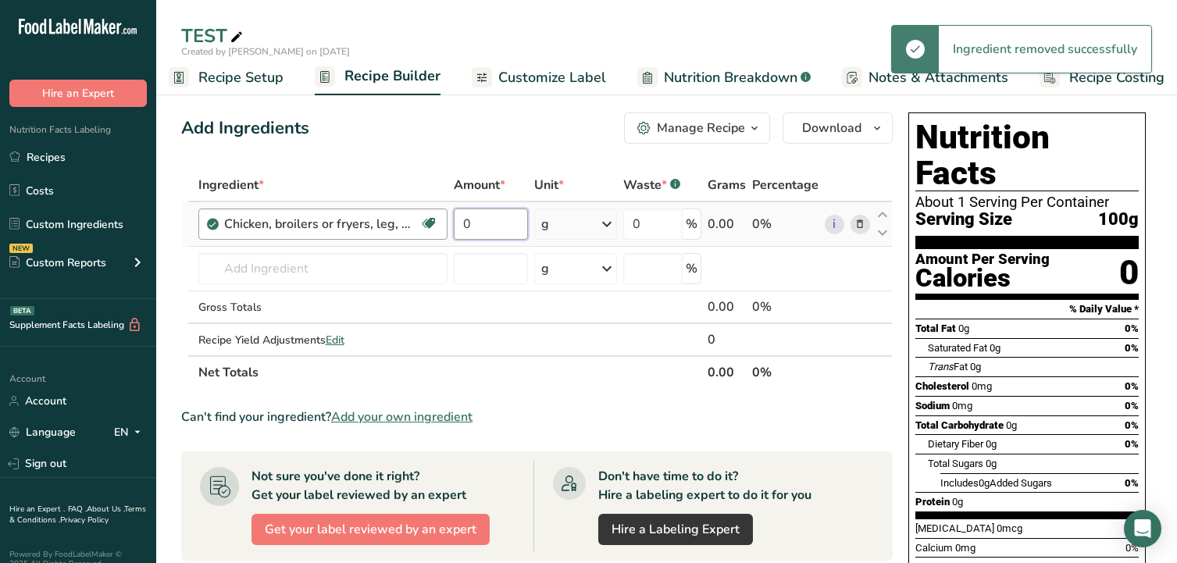
drag, startPoint x: 483, startPoint y: 223, endPoint x: 433, endPoint y: 230, distance: 49.7
click at [437, 230] on tr "Chicken, broilers or fryers, leg, meat only, raw Dairy free Gluten free Soy fre…" at bounding box center [537, 224] width 710 height 45
type input "100"
click at [545, 414] on div "Can't find your ingredient? Add your own ingredient" at bounding box center [536, 417] width 711 height 19
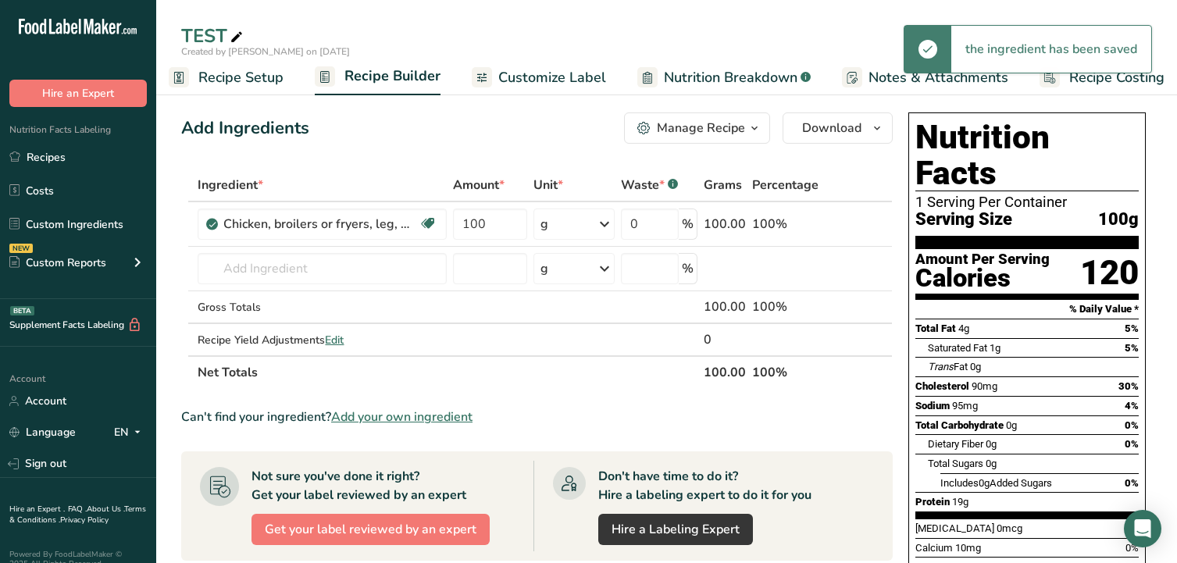
click at [770, 73] on span "Nutrition Breakdown" at bounding box center [731, 77] width 134 height 21
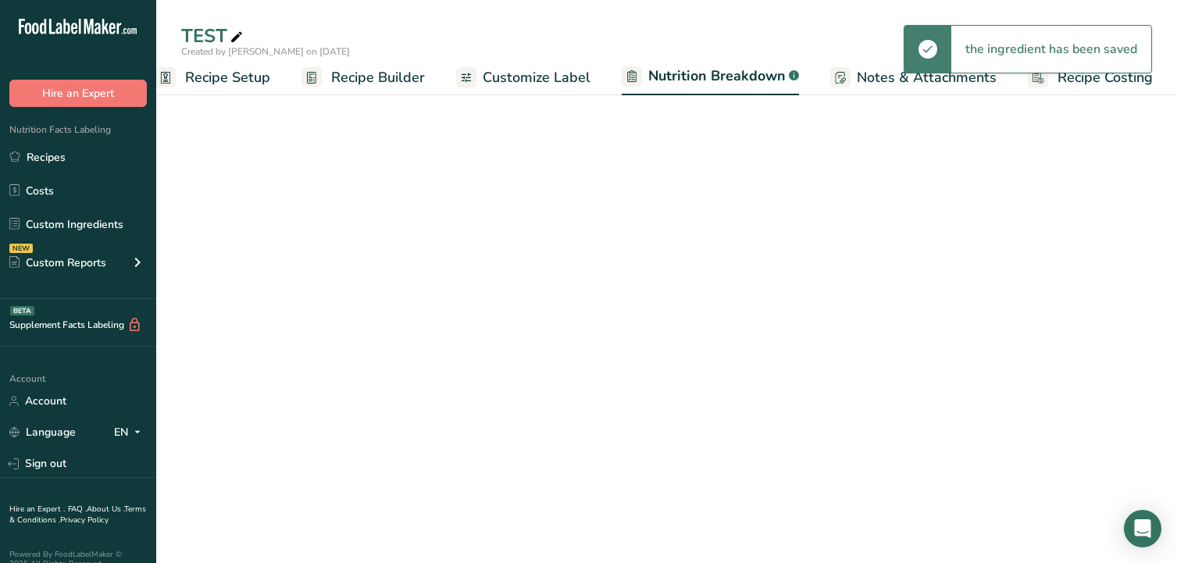
select select "Calories"
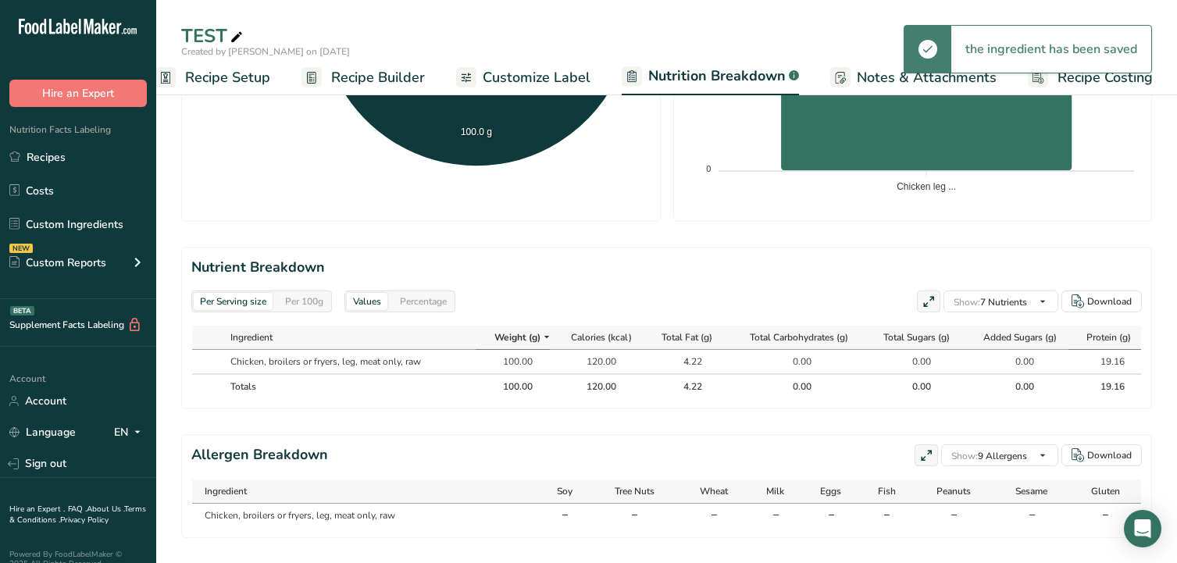
scroll to position [587, 0]
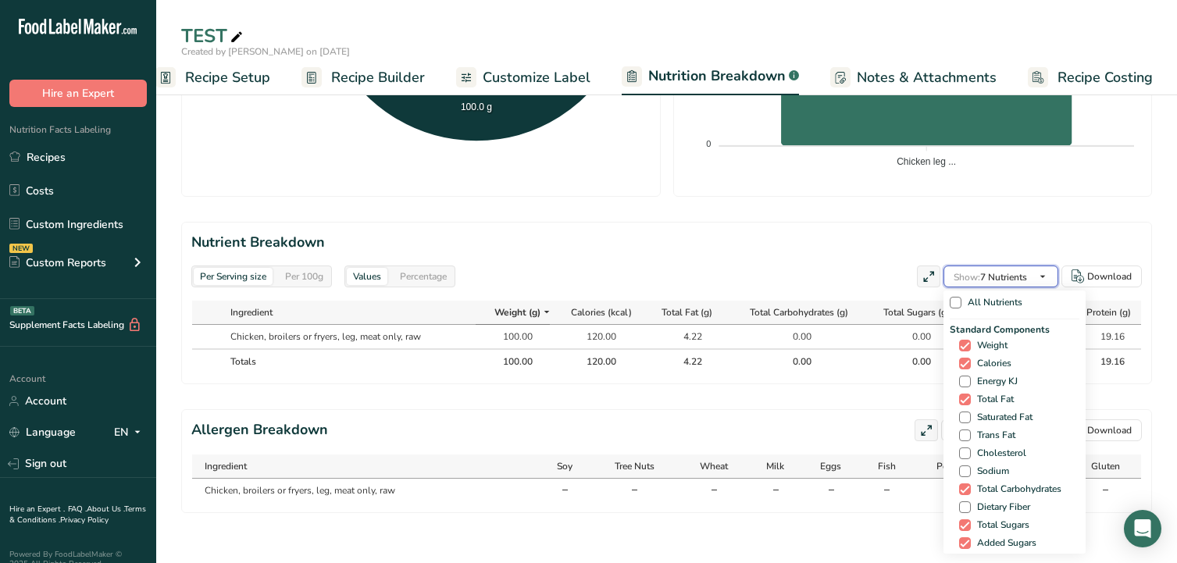
click at [1039, 269] on icon "button" at bounding box center [1042, 277] width 12 height 20
click at [986, 412] on span "Saturated Fat" at bounding box center [1002, 418] width 62 height 12
click at [969, 412] on input "Saturated Fat" at bounding box center [964, 417] width 10 height 10
checkbox input "true"
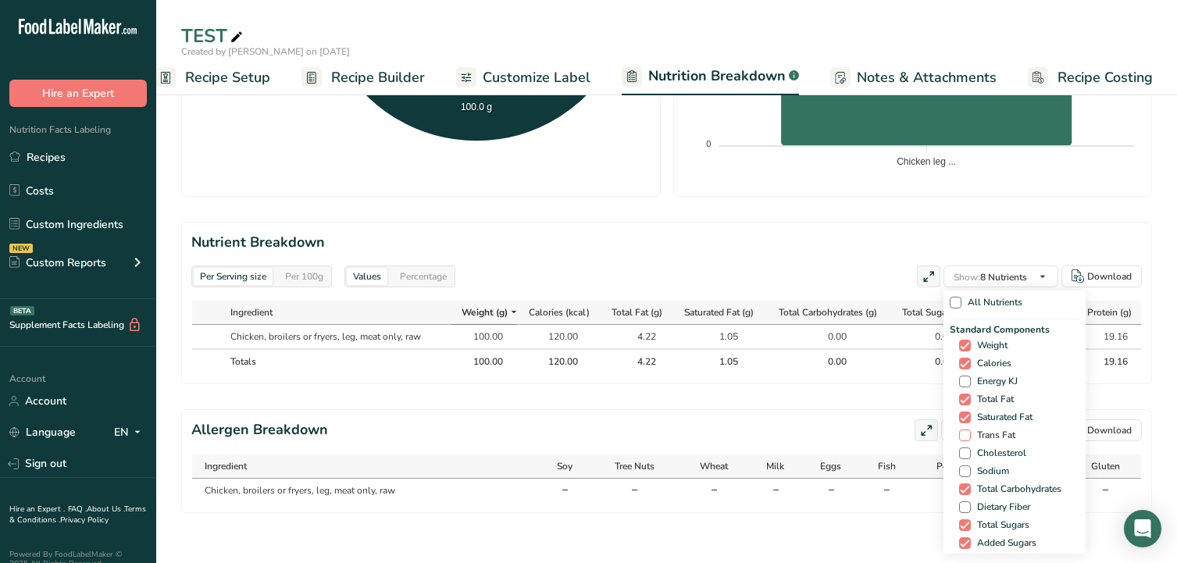
click at [985, 430] on span "Trans Fat" at bounding box center [993, 436] width 45 height 12
click at [969, 430] on input "Trans Fat" at bounding box center [964, 435] width 10 height 10
checkbox input "true"
click at [982, 448] on span "Cholesterol" at bounding box center [998, 454] width 55 height 12
click at [969, 448] on input "Cholesterol" at bounding box center [964, 453] width 10 height 10
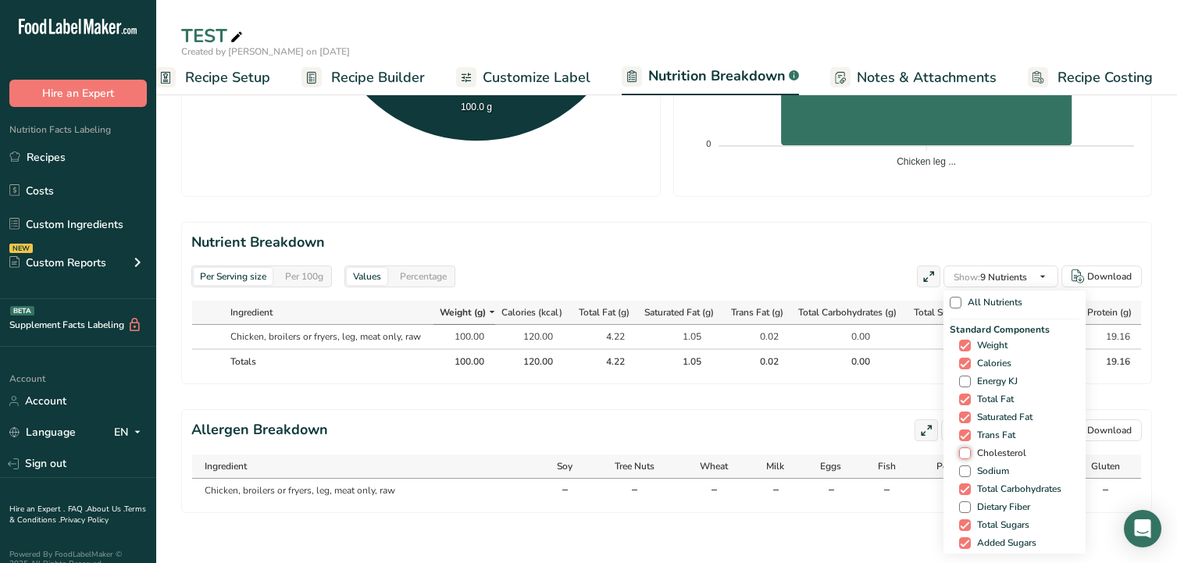
checkbox input "true"
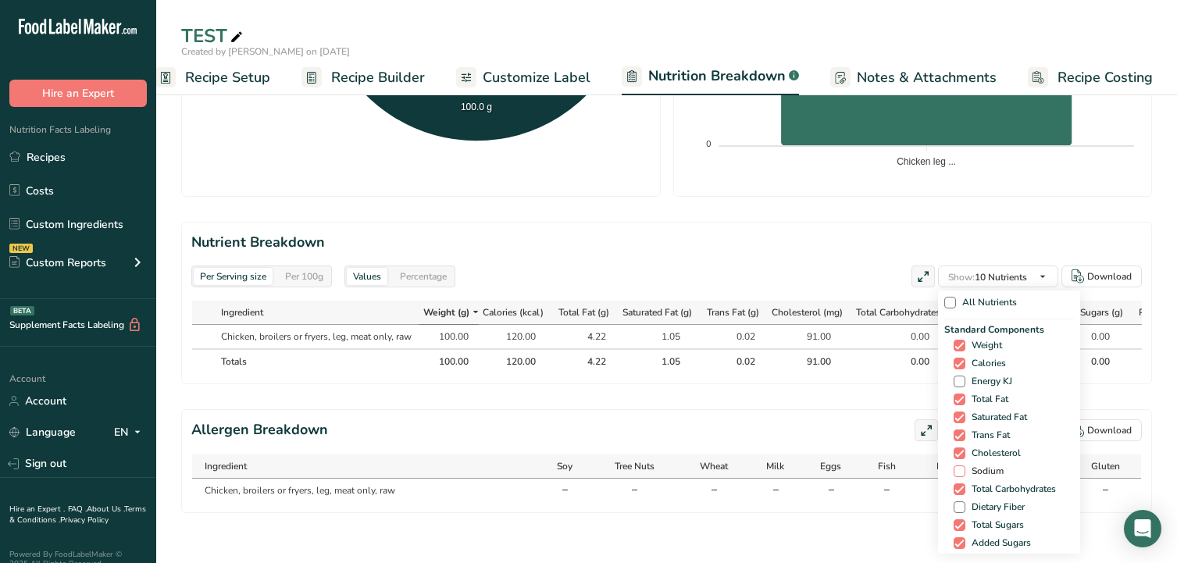
click at [985, 465] on span "Sodium" at bounding box center [984, 471] width 38 height 12
click at [964, 466] on input "Sodium" at bounding box center [959, 471] width 10 height 10
checkbox input "true"
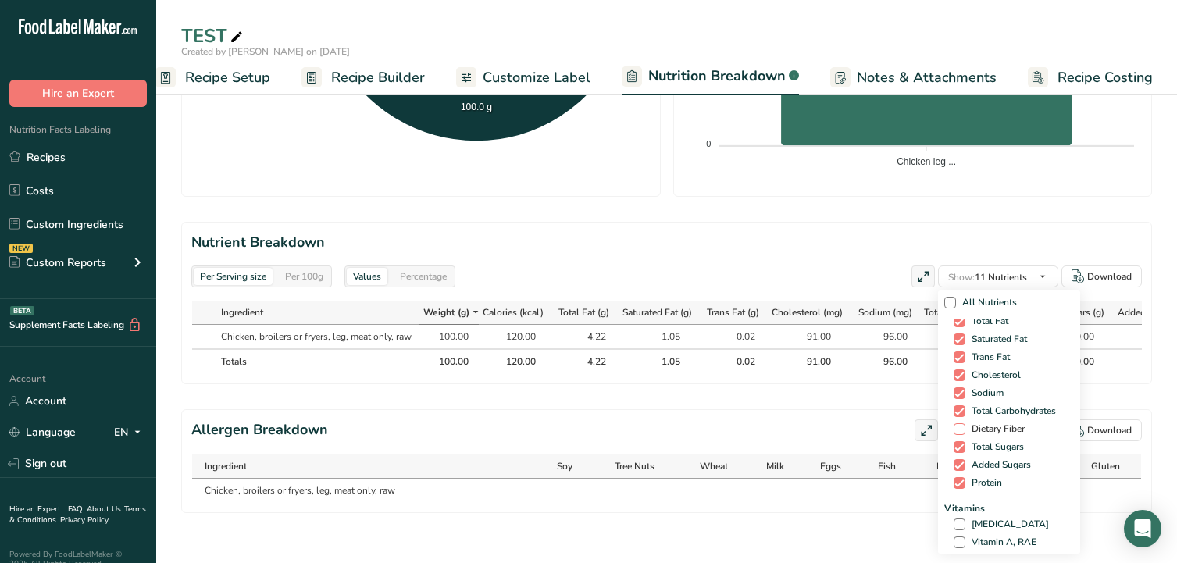
click at [984, 423] on span "Dietary Fiber" at bounding box center [994, 429] width 59 height 12
click at [964, 424] on input "Dietary Fiber" at bounding box center [959, 429] width 10 height 10
checkbox input "true"
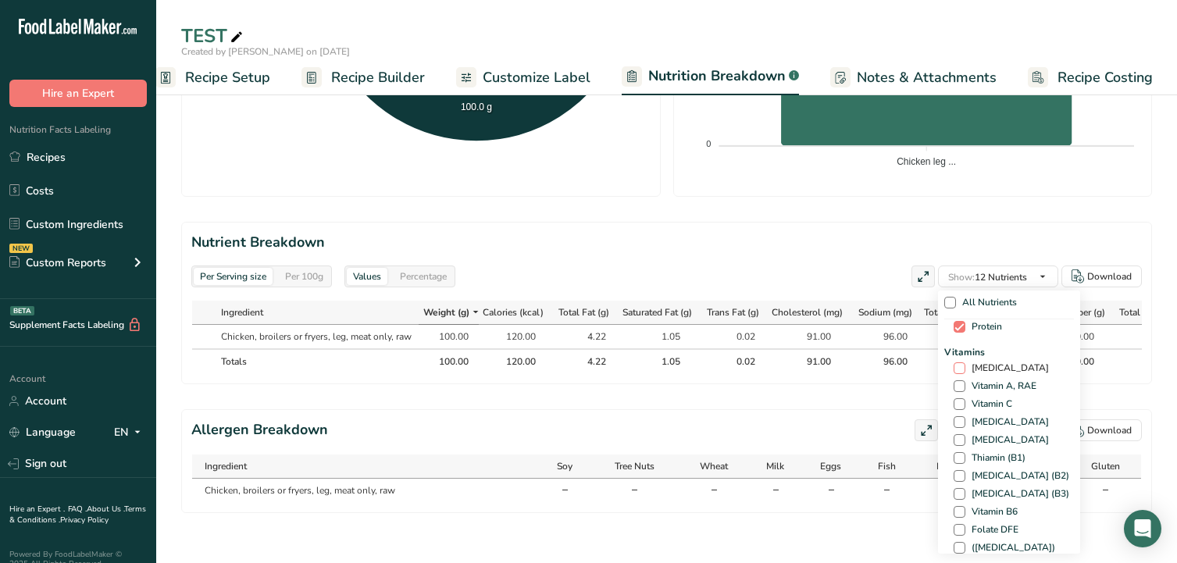
click at [984, 362] on span "[MEDICAL_DATA]" at bounding box center [1007, 368] width 84 height 12
click at [964, 363] on input "[MEDICAL_DATA]" at bounding box center [959, 368] width 10 height 10
checkbox input "true"
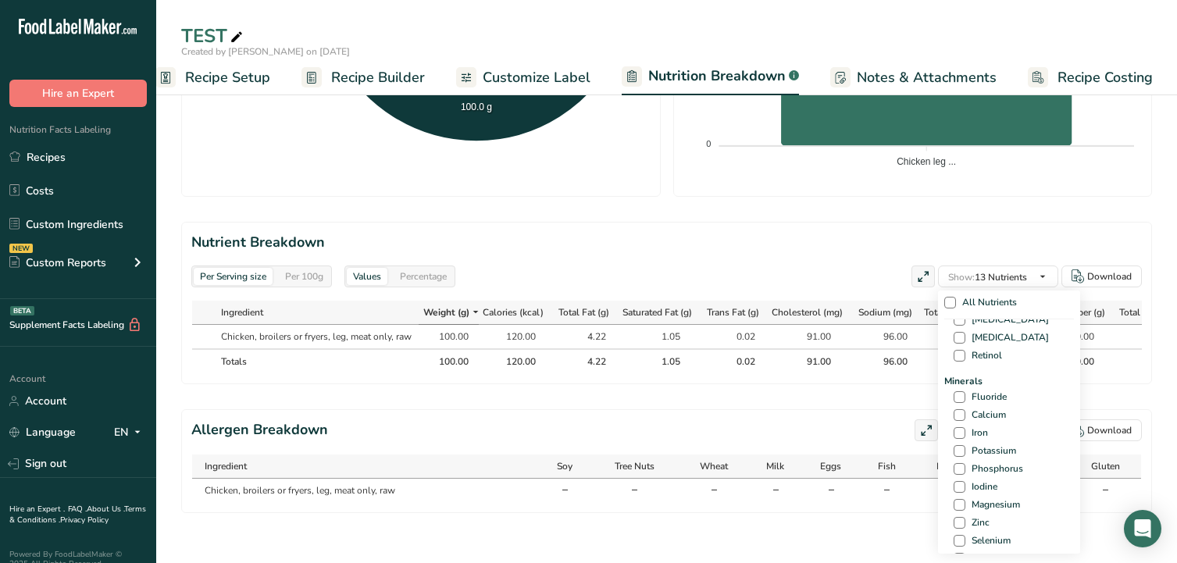
scroll to position [547, 0]
click at [982, 379] on span "Calcium" at bounding box center [985, 385] width 41 height 12
click at [964, 380] on input "Calcium" at bounding box center [959, 385] width 10 height 10
checkbox input "true"
click at [979, 397] on span "Iron" at bounding box center [976, 403] width 23 height 12
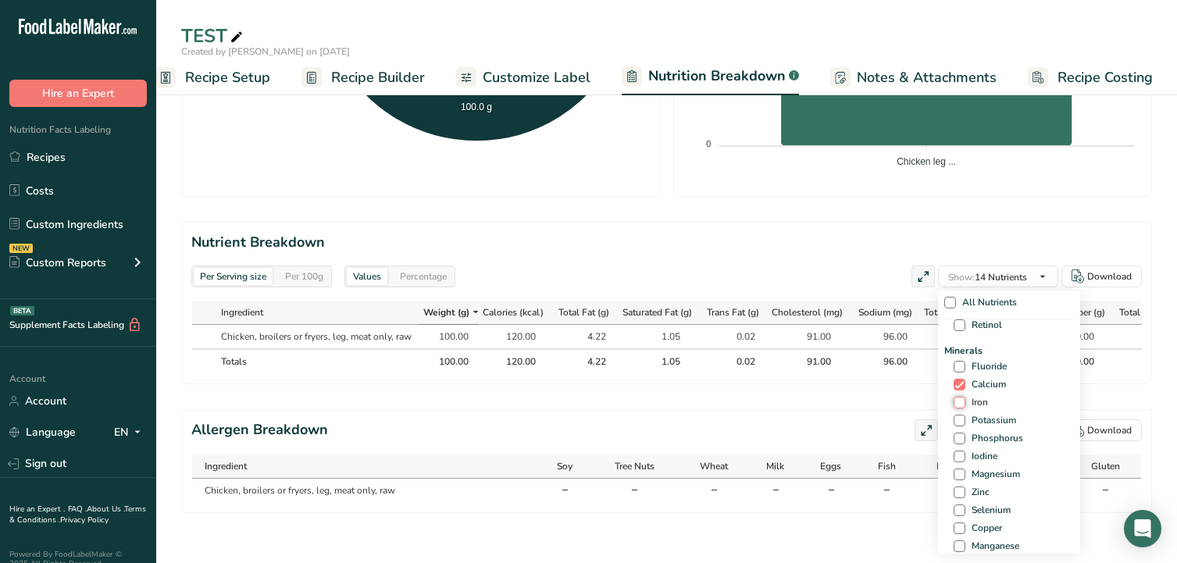
click at [964, 398] on input "Iron" at bounding box center [959, 403] width 10 height 10
checkbox input "true"
click at [978, 415] on span "Potassium" at bounding box center [990, 421] width 51 height 12
click at [964, 415] on input "Potassium" at bounding box center [959, 420] width 10 height 10
checkbox input "true"
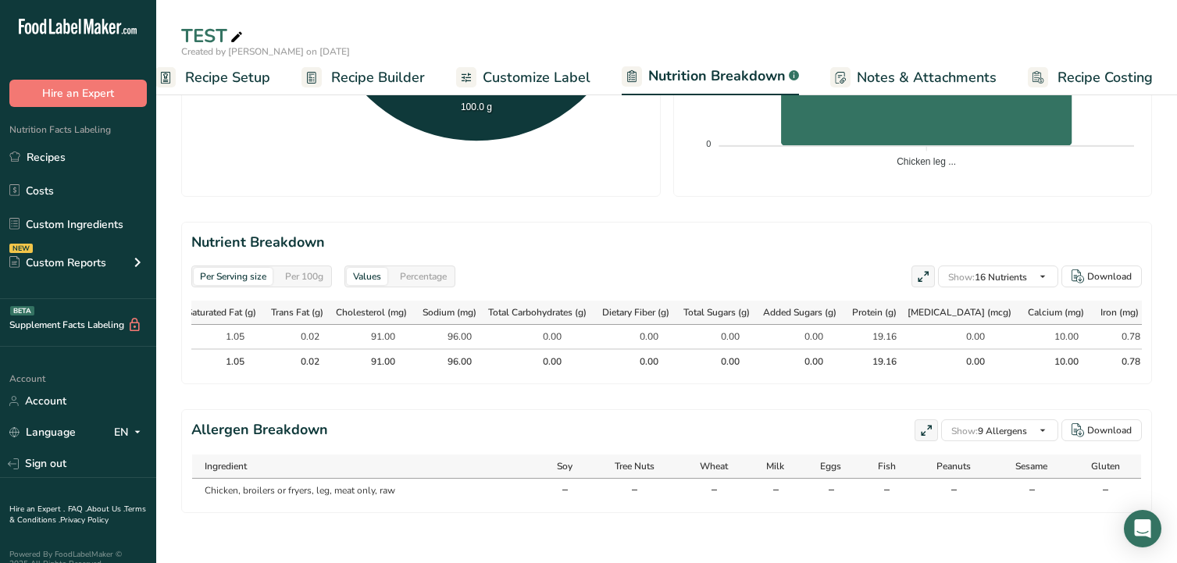
scroll to position [0, 508]
click at [395, 77] on span "Recipe Builder" at bounding box center [378, 77] width 94 height 21
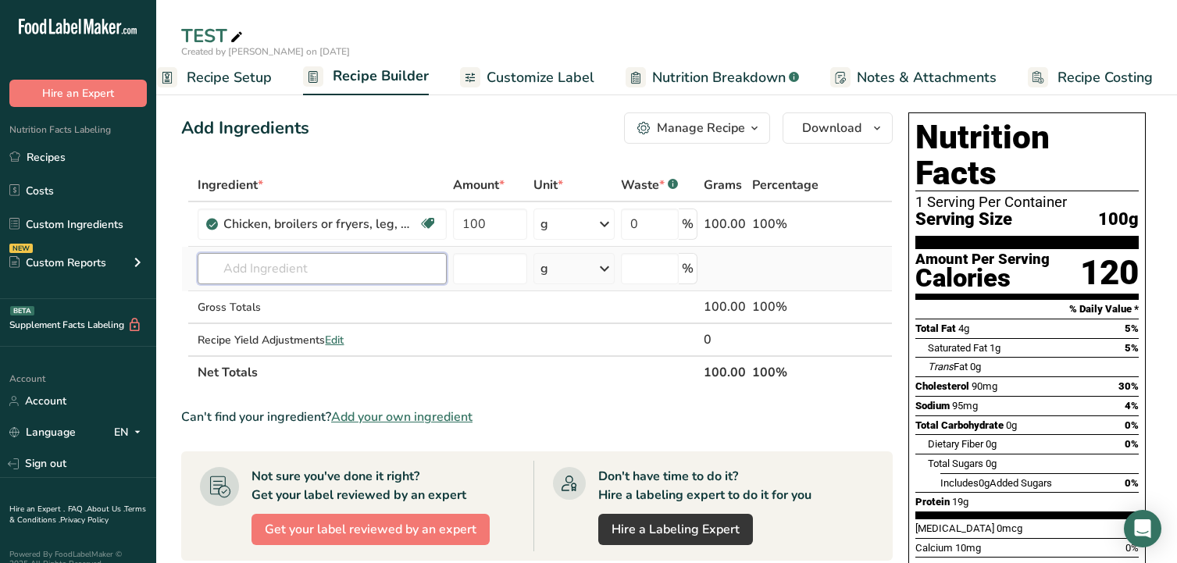
click at [312, 269] on input "text" at bounding box center [322, 268] width 249 height 31
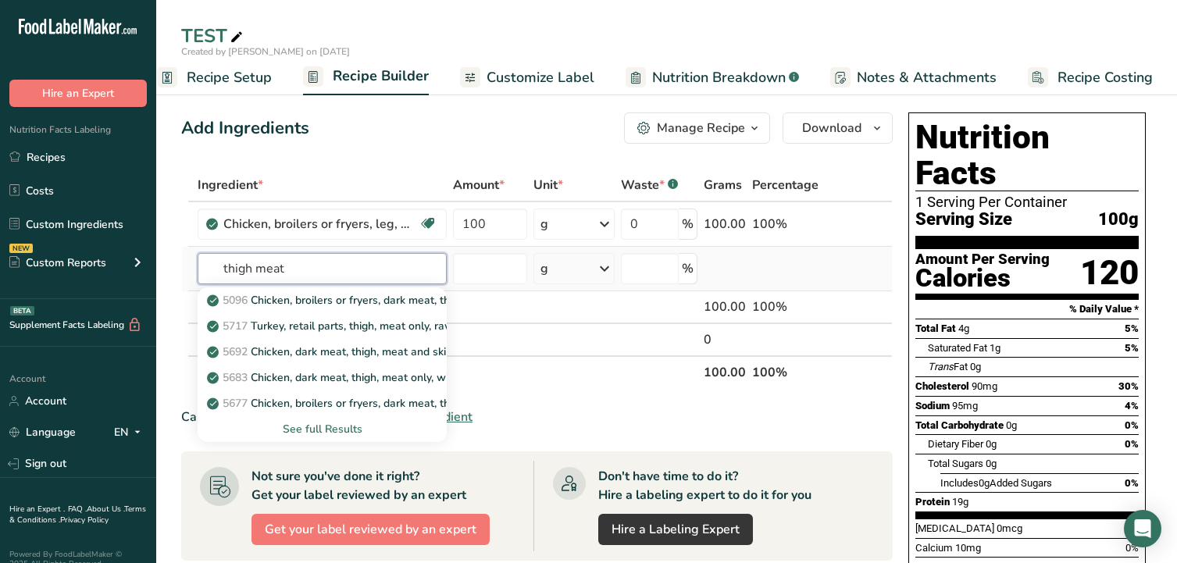
type input "thigh meat"
click at [341, 423] on div "See full Results" at bounding box center [322, 429] width 224 height 16
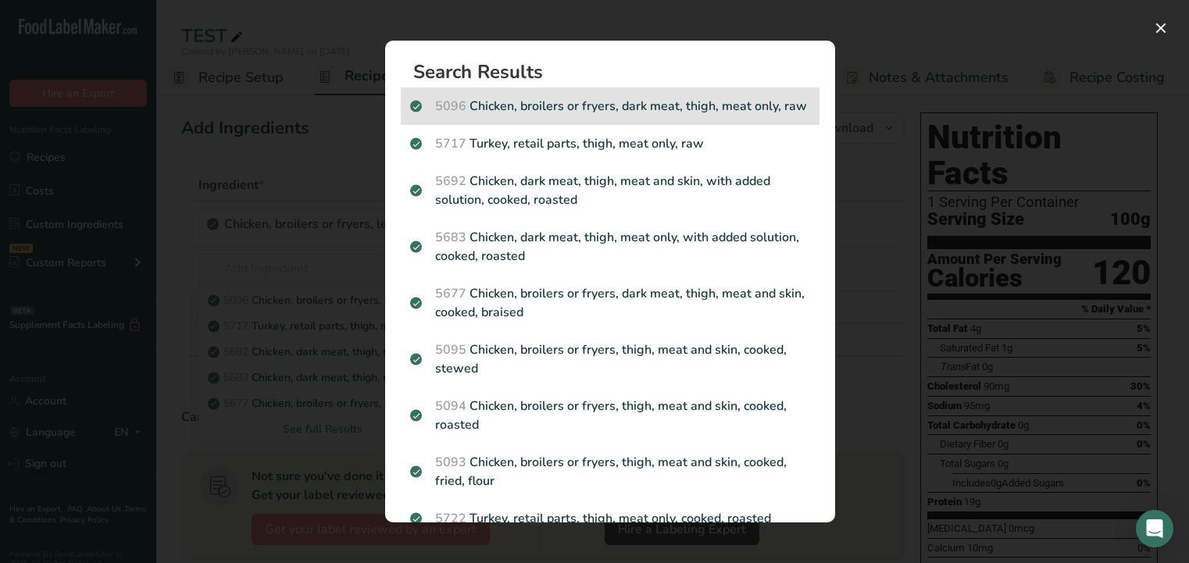
click at [665, 102] on p "5096 Chicken, broilers or fryers, dark meat, thigh, meat only, raw" at bounding box center [610, 106] width 400 height 19
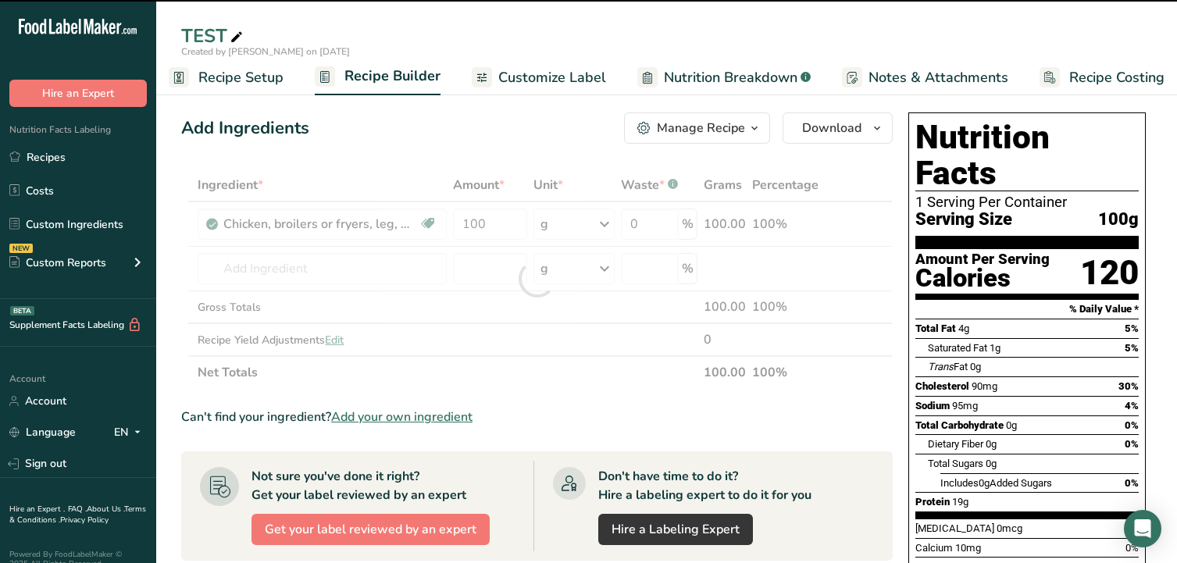
type input "0"
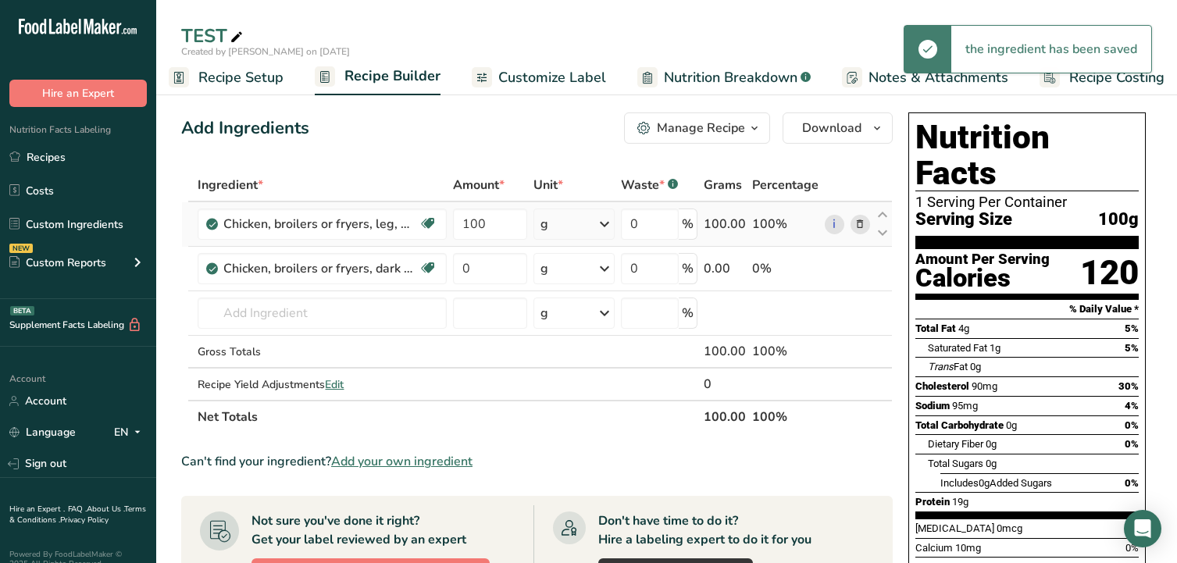
click at [858, 226] on icon at bounding box center [859, 224] width 11 height 16
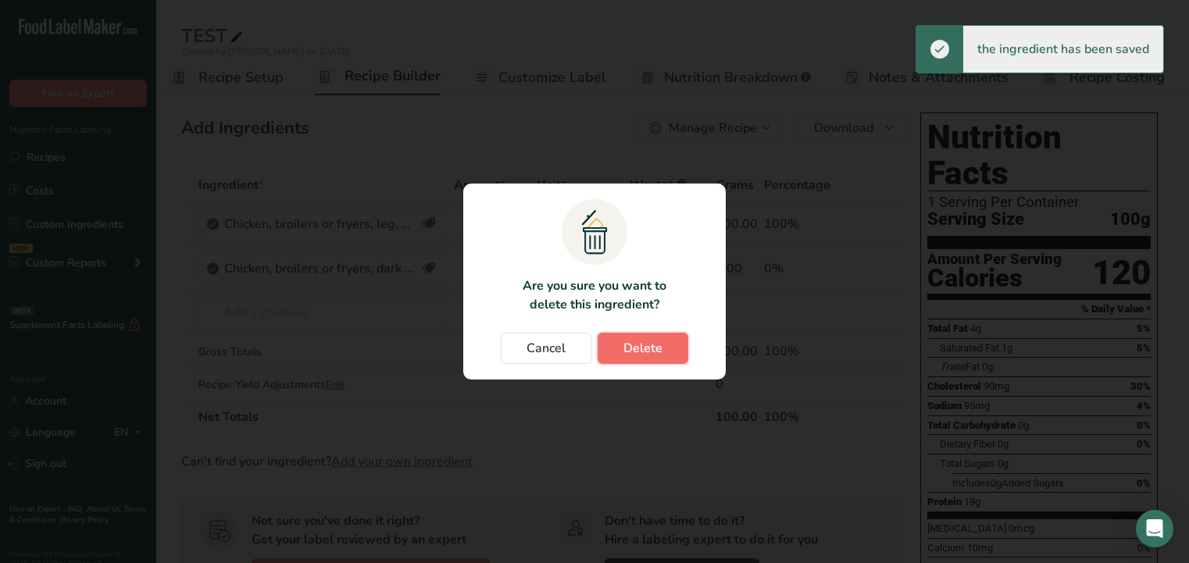
click at [624, 345] on span "Delete" at bounding box center [642, 348] width 39 height 19
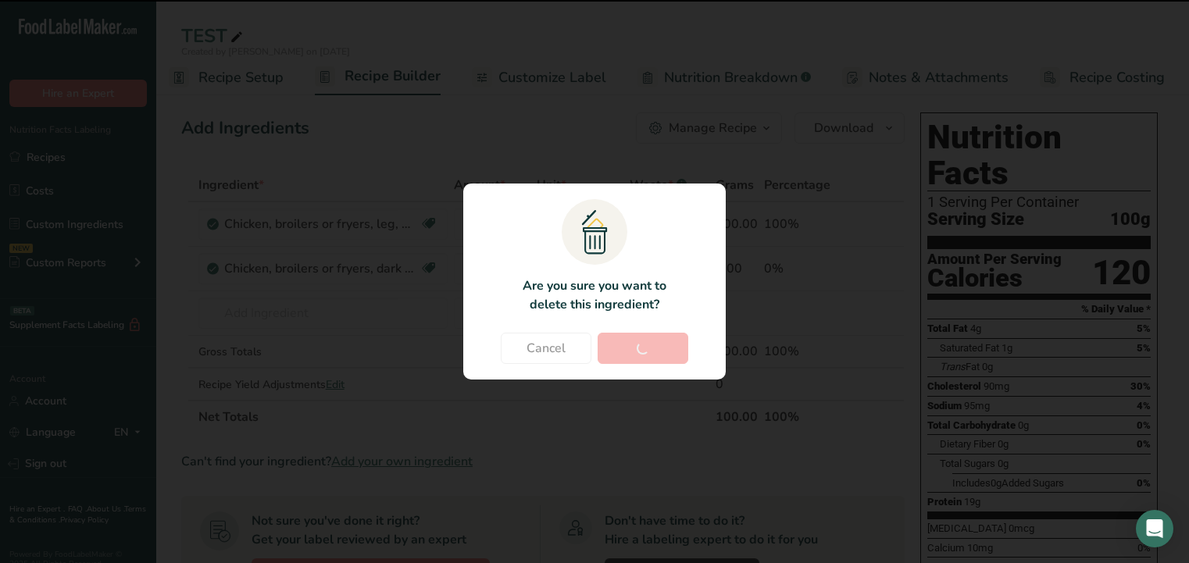
type input "0"
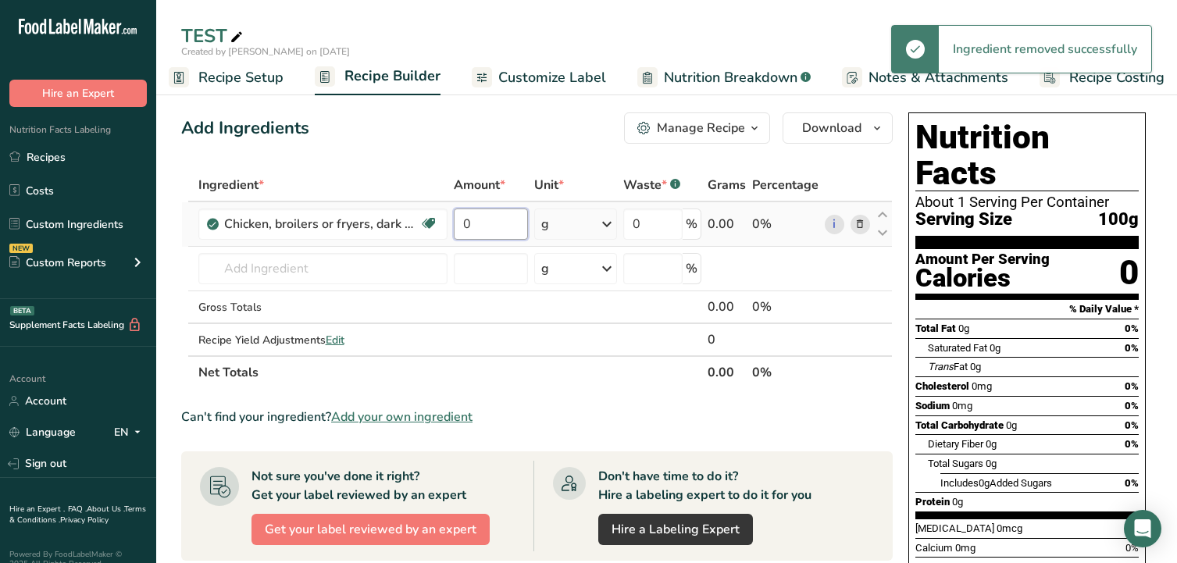
drag, startPoint x: 458, startPoint y: 233, endPoint x: 423, endPoint y: 241, distance: 36.2
click at [432, 241] on tr "Chicken, broilers or fryers, dark meat, thigh, meat only, raw Dairy free Gluten…" at bounding box center [537, 224] width 710 height 45
type input "100"
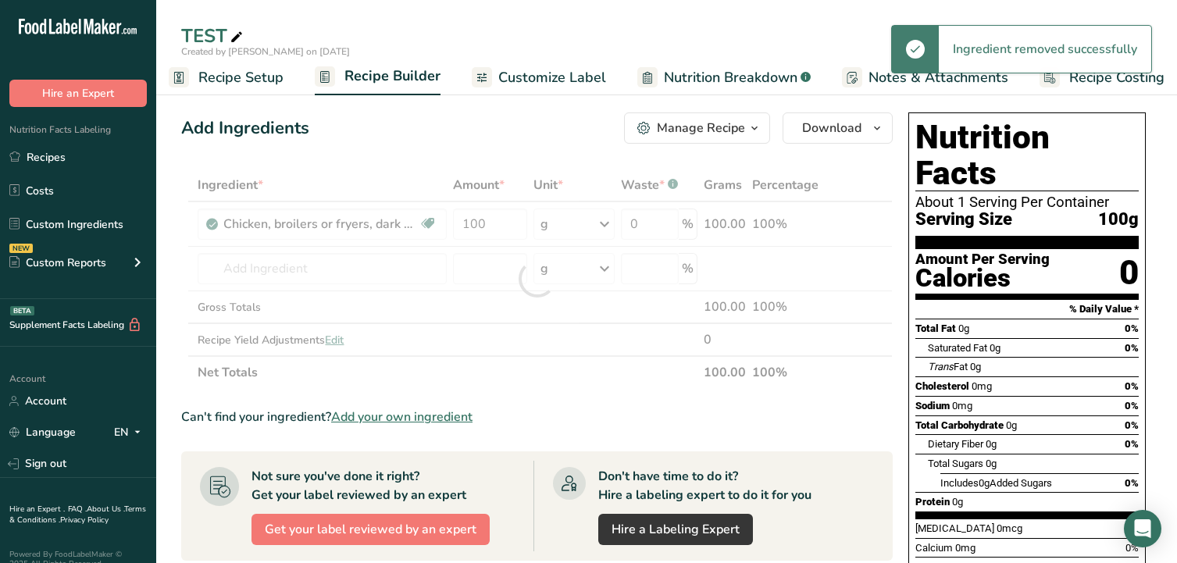
click at [497, 366] on div "Ingredient * Amount * Unit * Waste * .a-a{fill:#347362;}.b-a{fill:#fff;} Grams …" at bounding box center [536, 279] width 711 height 220
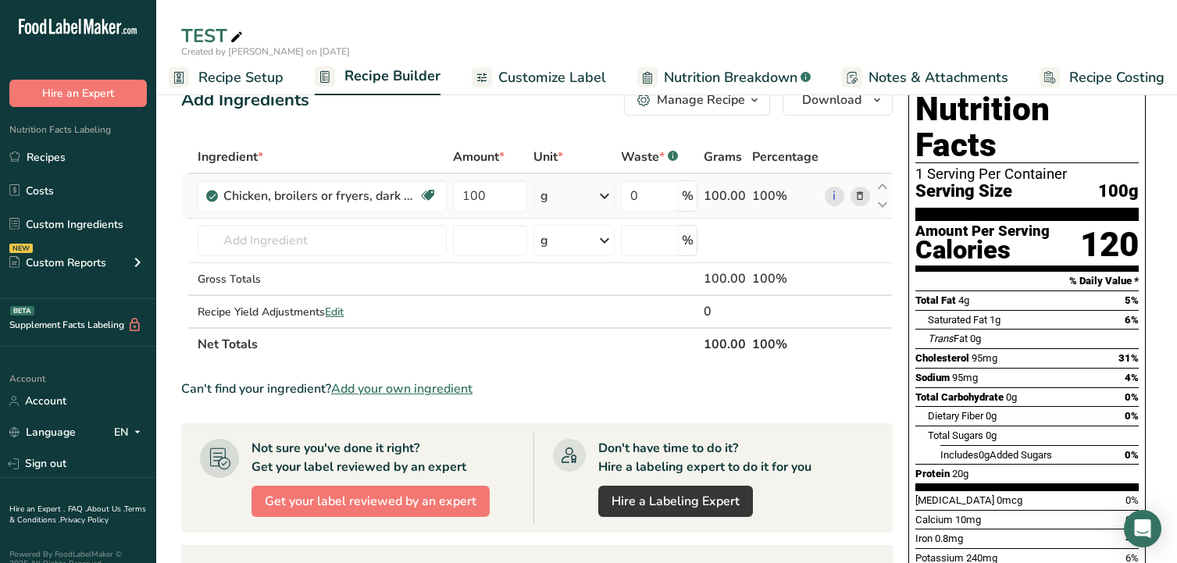
scroll to position [0, 0]
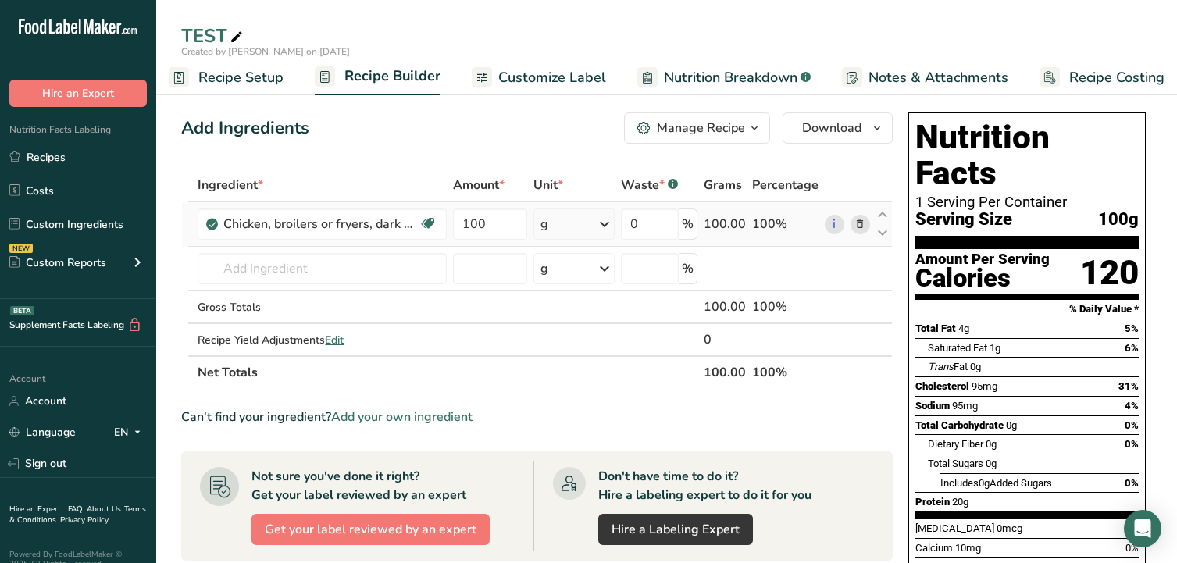
click at [854, 227] on icon at bounding box center [859, 224] width 11 height 16
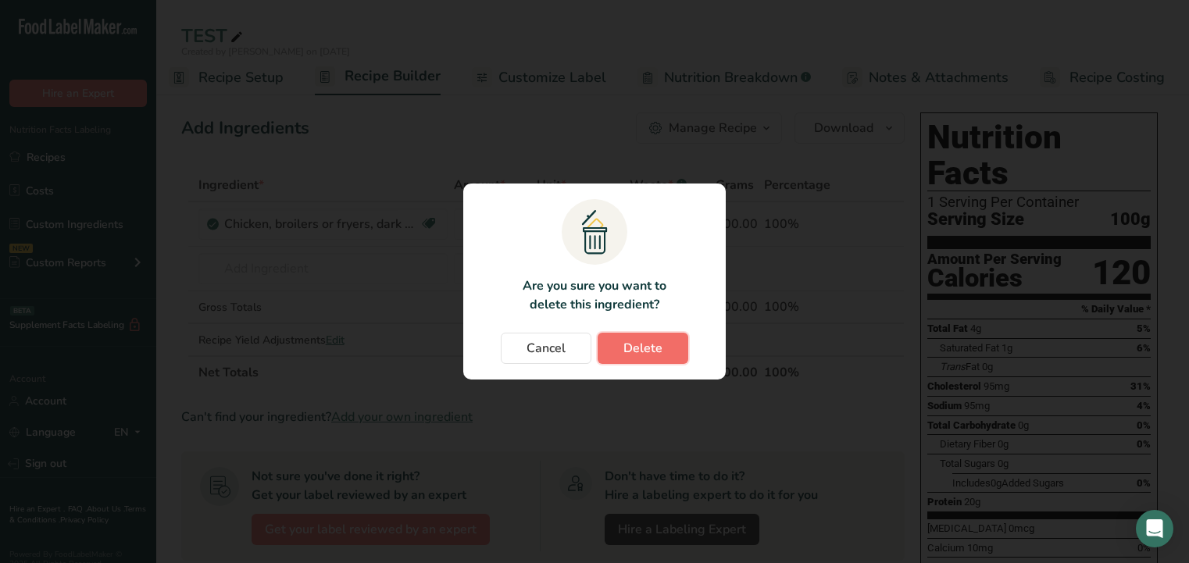
click at [640, 355] on span "Delete" at bounding box center [642, 348] width 39 height 19
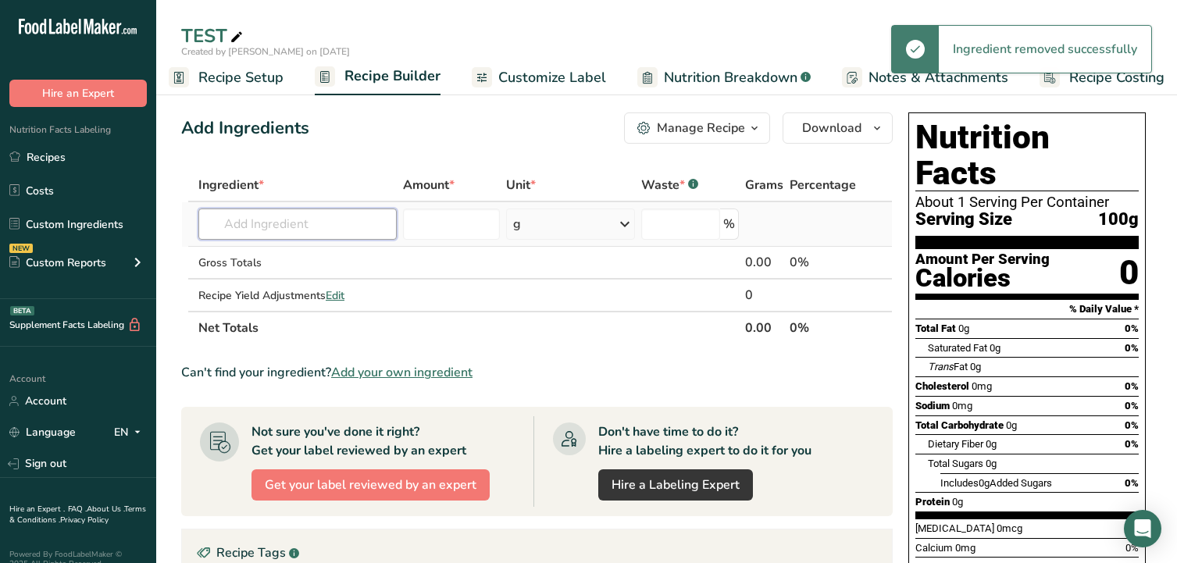
click at [296, 222] on input "text" at bounding box center [297, 224] width 198 height 31
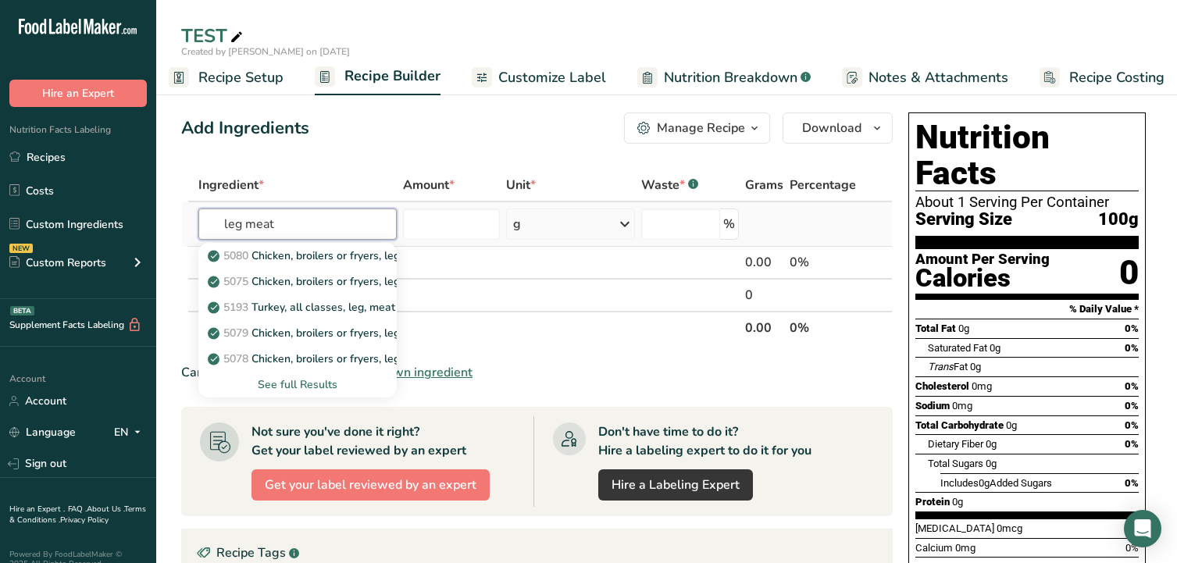
type input "leg meat"
click at [304, 383] on div "See full Results" at bounding box center [297, 384] width 173 height 16
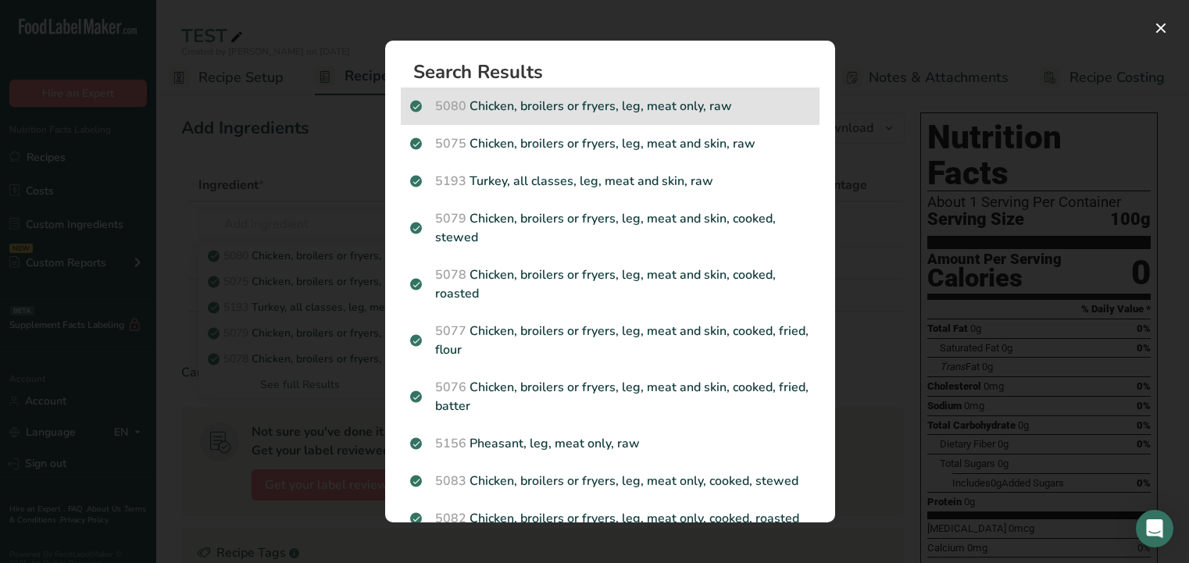
click at [672, 112] on p "5080 Chicken, broilers or fryers, leg, meat only, raw" at bounding box center [610, 106] width 400 height 19
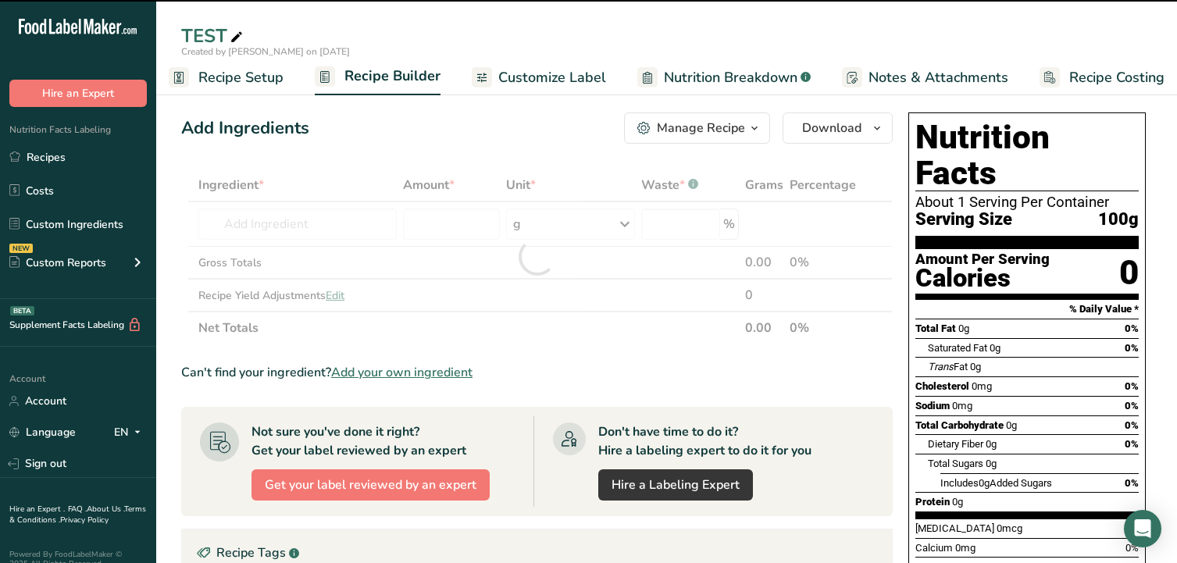
type input "0"
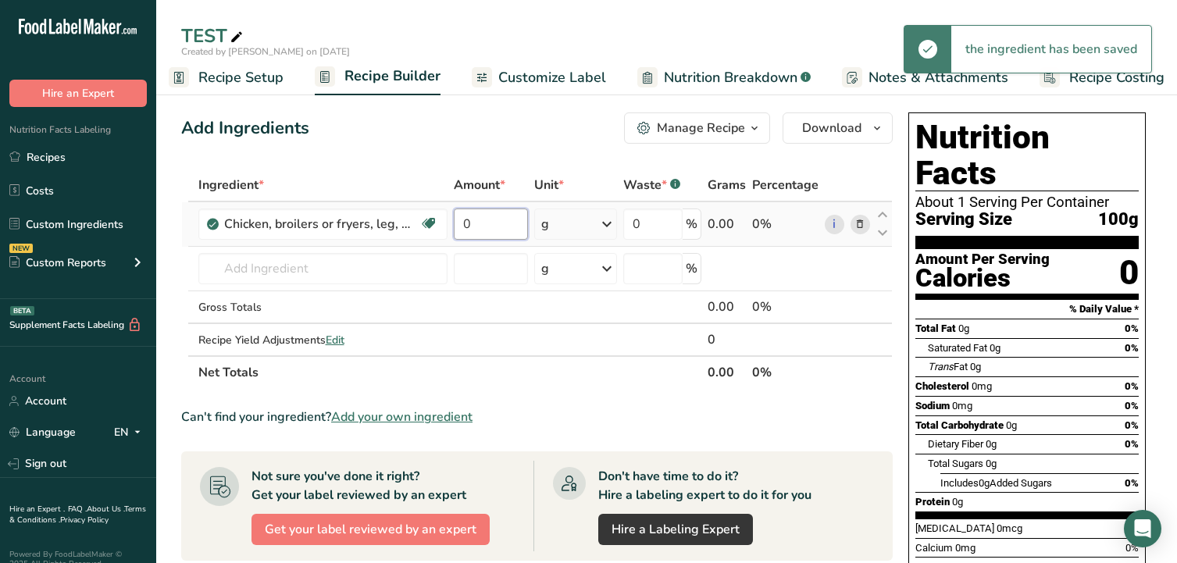
drag, startPoint x: 452, startPoint y: 237, endPoint x: 440, endPoint y: 244, distance: 13.3
click at [445, 241] on tr "Chicken, broilers or fryers, leg, meat only, raw Dairy free Gluten free Soy fre…" at bounding box center [537, 224] width 710 height 45
type input "100"
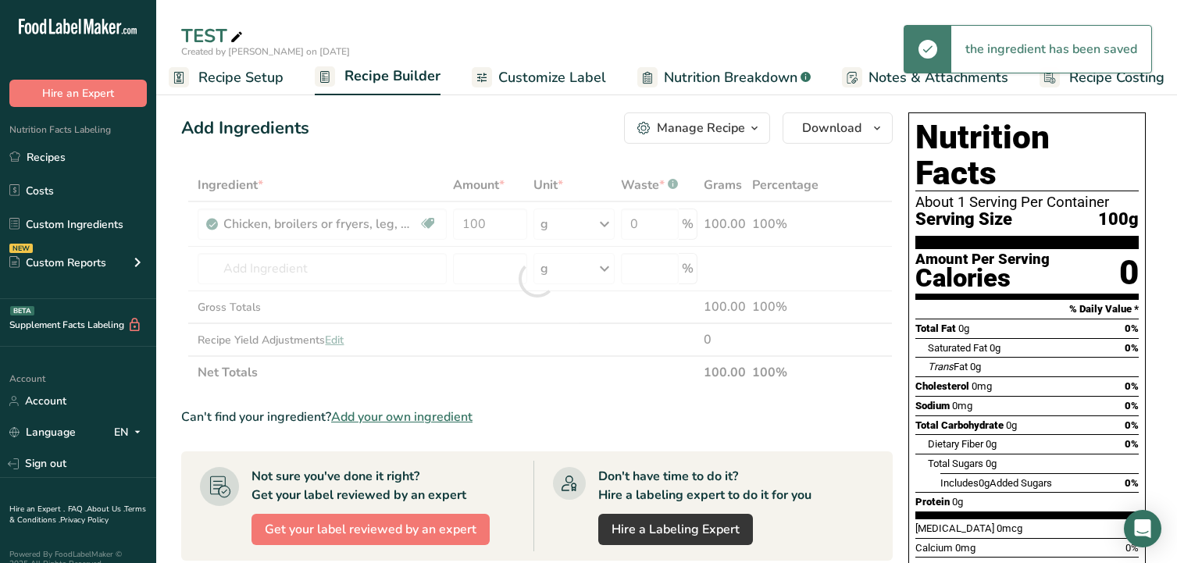
click at [490, 378] on div "Ingredient * Amount * Unit * Waste * .a-a{fill:#347362;}.b-a{fill:#fff;} Grams …" at bounding box center [536, 279] width 711 height 220
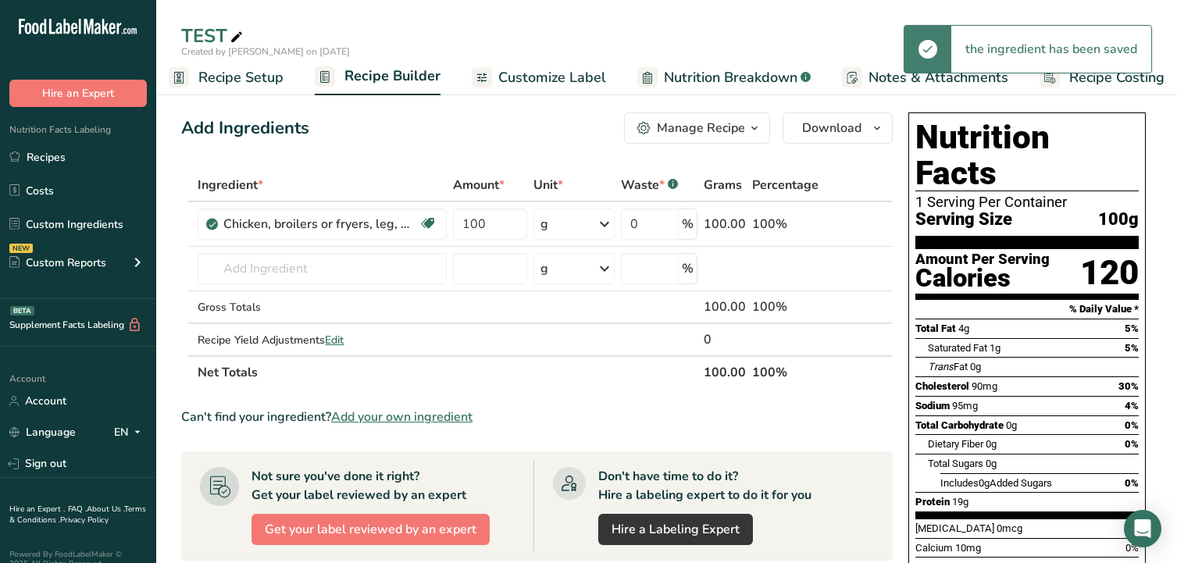
click at [734, 75] on span "Nutrition Breakdown" at bounding box center [731, 77] width 134 height 21
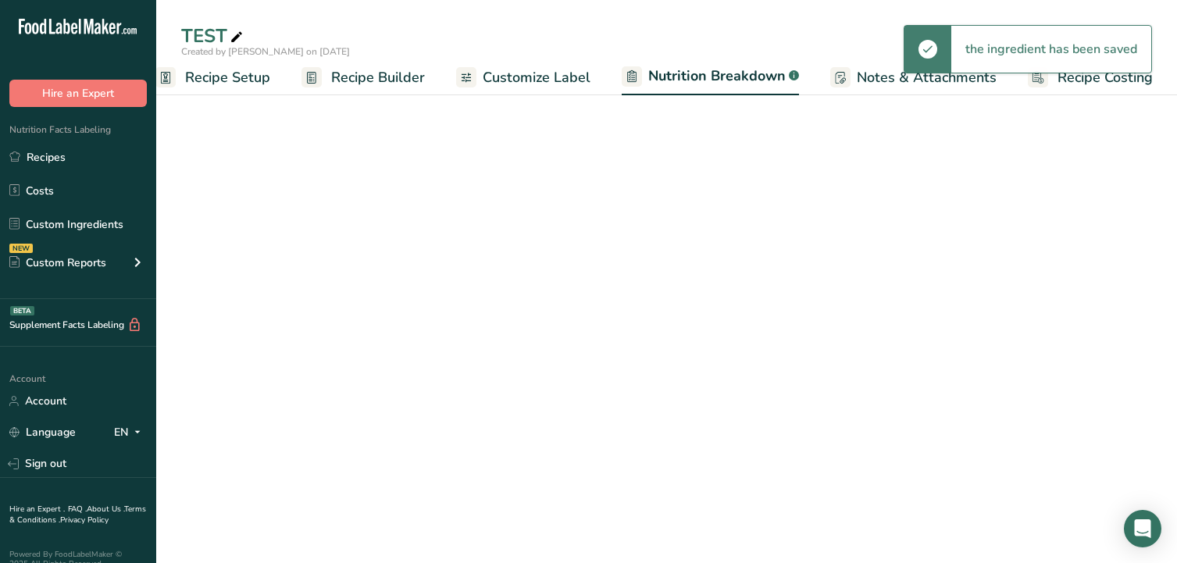
select select "Calories"
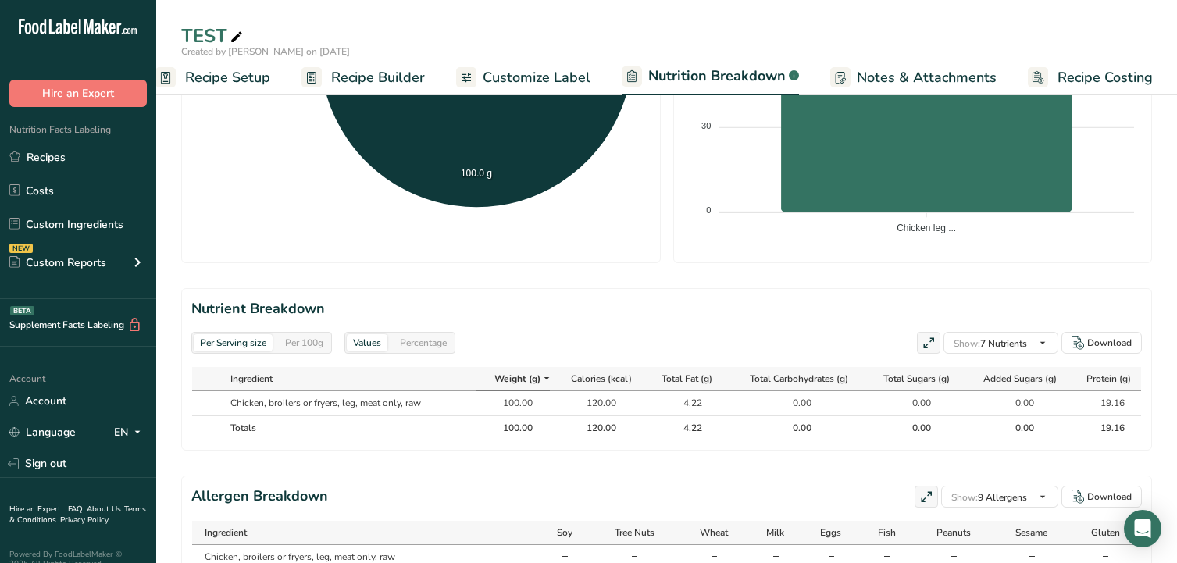
scroll to position [547, 0]
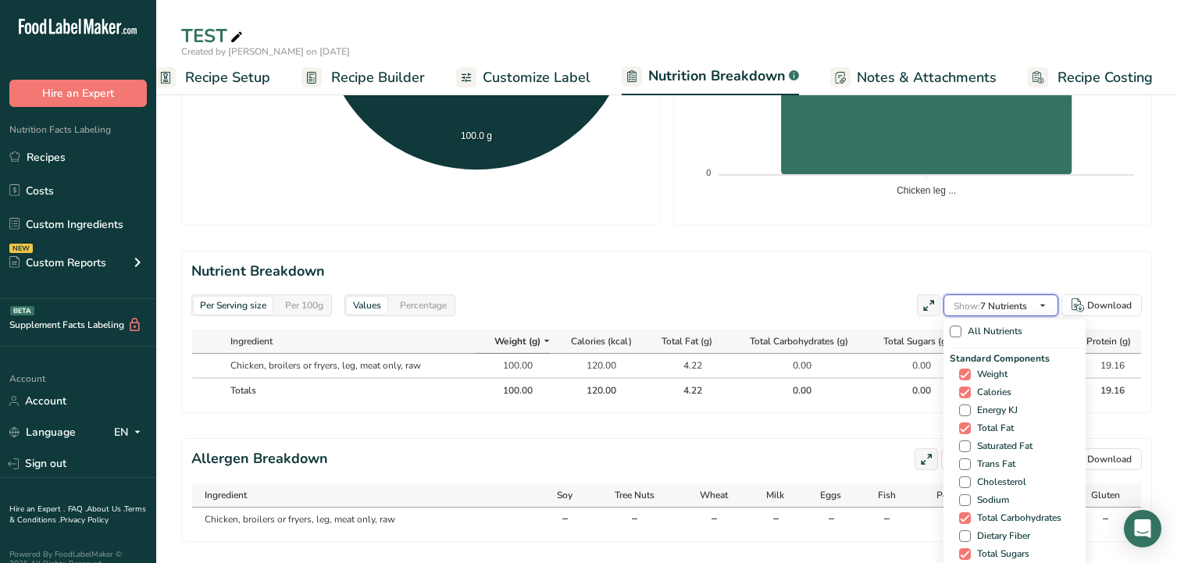
click at [1009, 303] on span "Show: 7 Nutrients" at bounding box center [990, 306] width 73 height 12
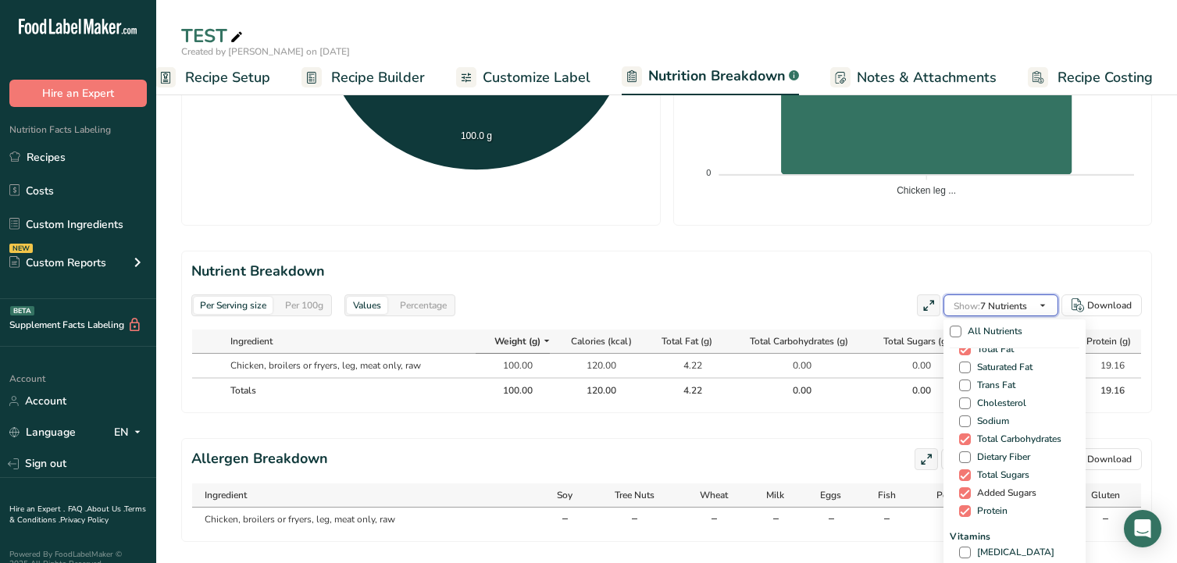
scroll to position [0, 0]
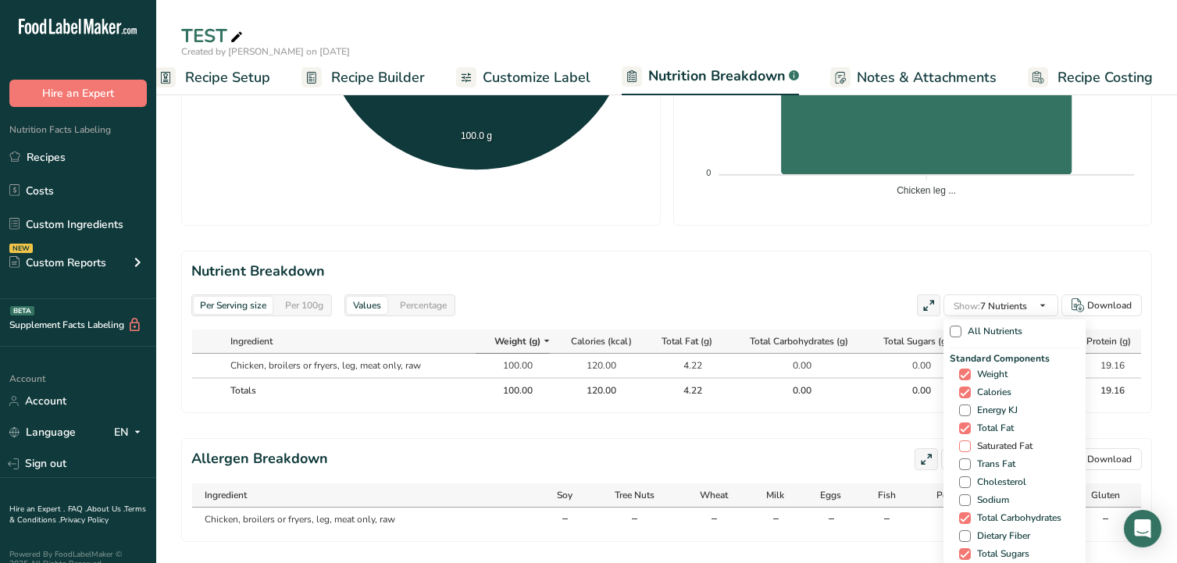
click at [995, 448] on span "Saturated Fat" at bounding box center [1002, 446] width 62 height 12
click at [969, 448] on input "Saturated Fat" at bounding box center [964, 446] width 10 height 10
checkbox input "true"
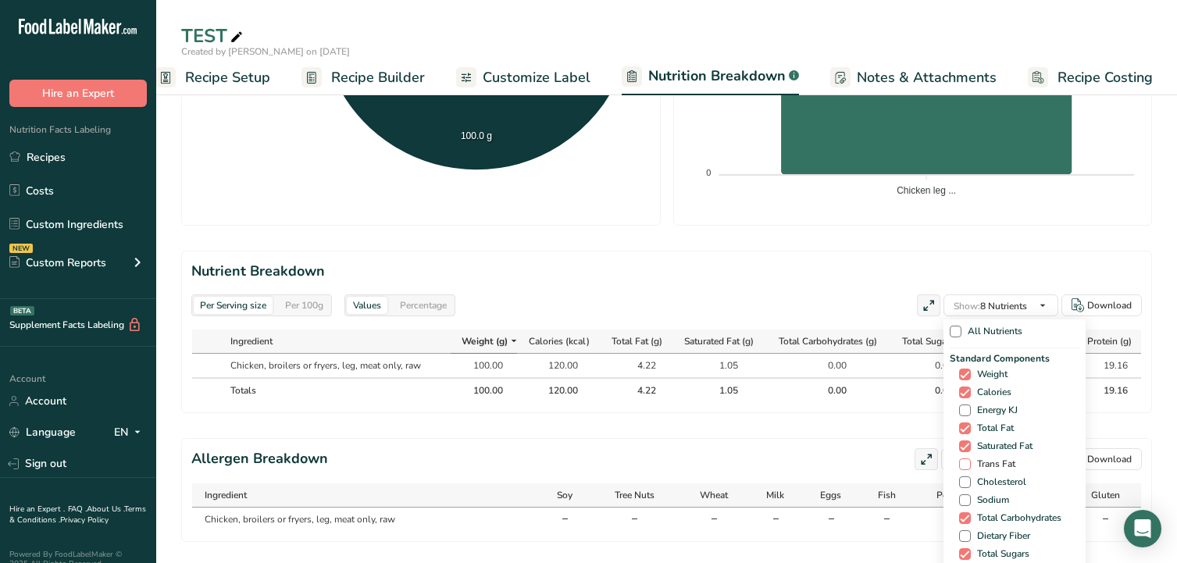
click at [993, 461] on span "Trans Fat" at bounding box center [993, 464] width 45 height 12
click at [969, 461] on input "Trans Fat" at bounding box center [964, 464] width 10 height 10
checkbox input "true"
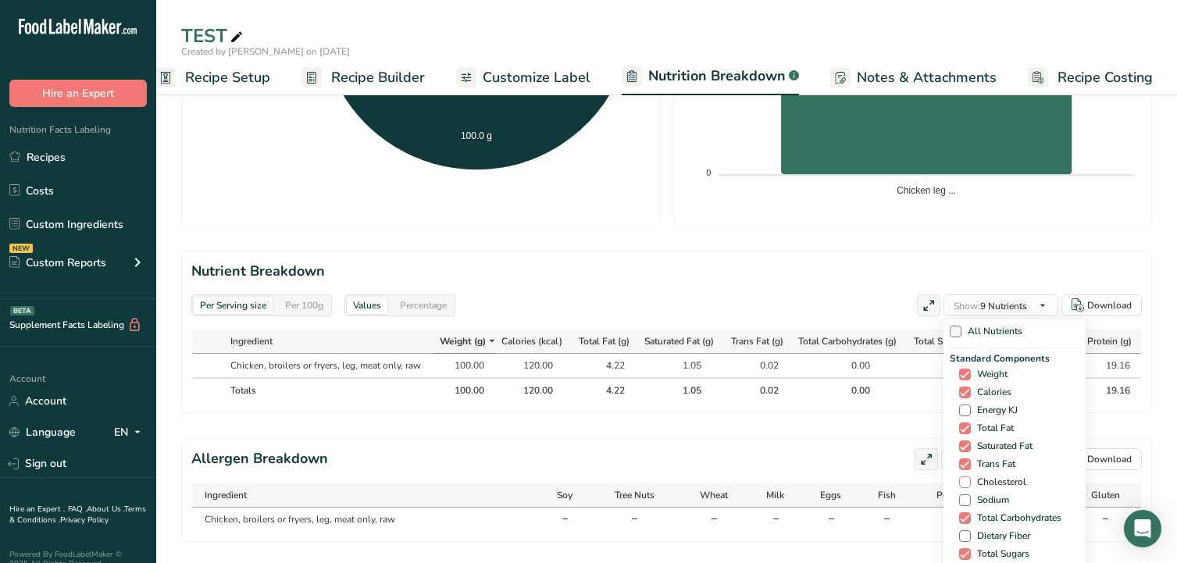
click at [993, 484] on span "Cholesterol" at bounding box center [998, 482] width 55 height 12
click at [969, 484] on input "Cholesterol" at bounding box center [964, 482] width 10 height 10
checkbox input "true"
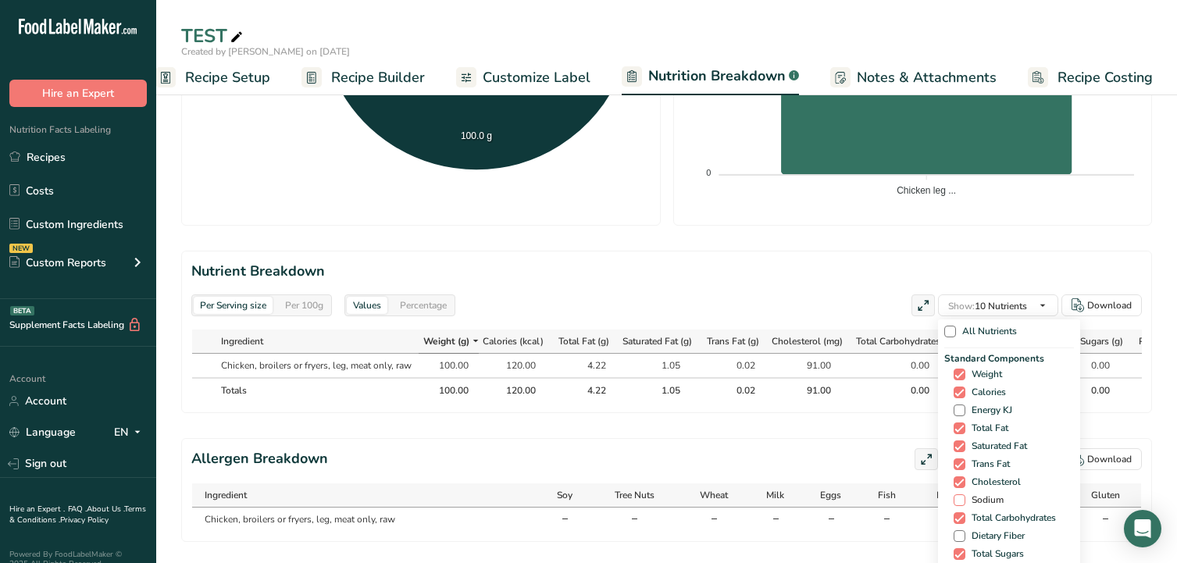
click at [989, 496] on span "Sodium" at bounding box center [984, 500] width 38 height 12
click at [964, 496] on input "Sodium" at bounding box center [959, 500] width 10 height 10
checkbox input "true"
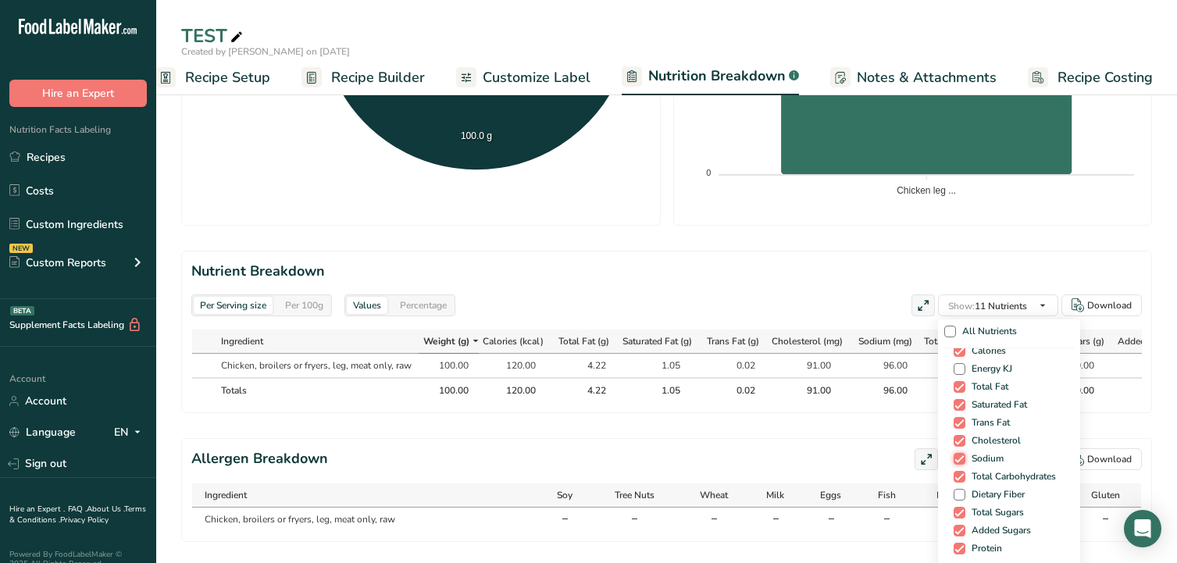
scroll to position [78, 0]
click at [1007, 458] on span "Dietary Fiber" at bounding box center [994, 458] width 59 height 12
click at [964, 458] on input "Dietary Fiber" at bounding box center [959, 458] width 10 height 10
checkbox input "true"
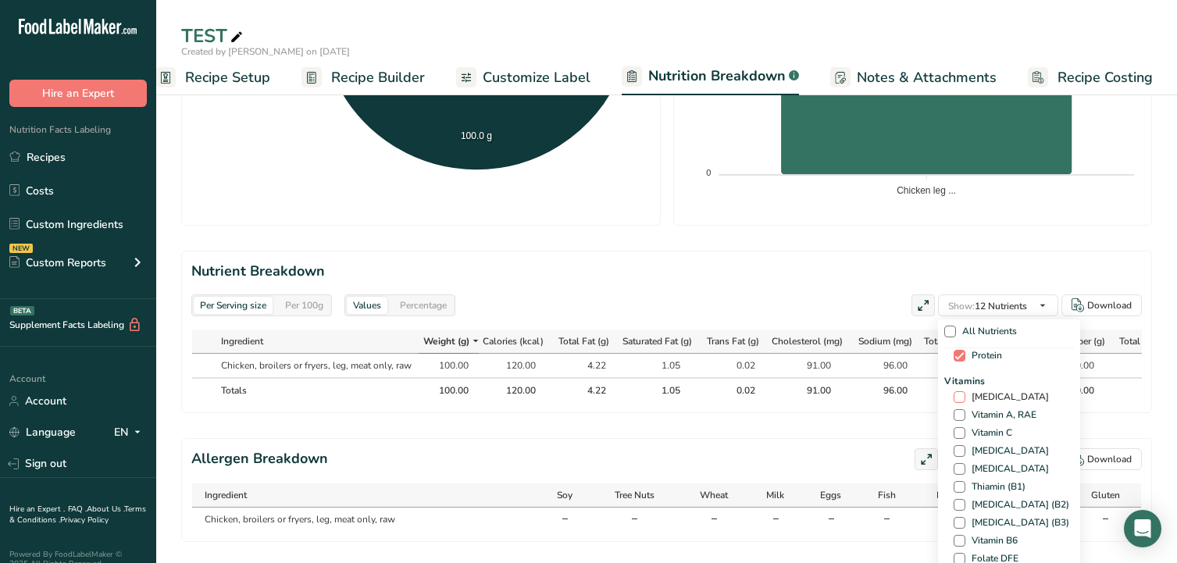
click at [989, 400] on span "[MEDICAL_DATA]" at bounding box center [1007, 397] width 84 height 12
click at [964, 400] on input "[MEDICAL_DATA]" at bounding box center [959, 397] width 10 height 10
checkbox input "true"
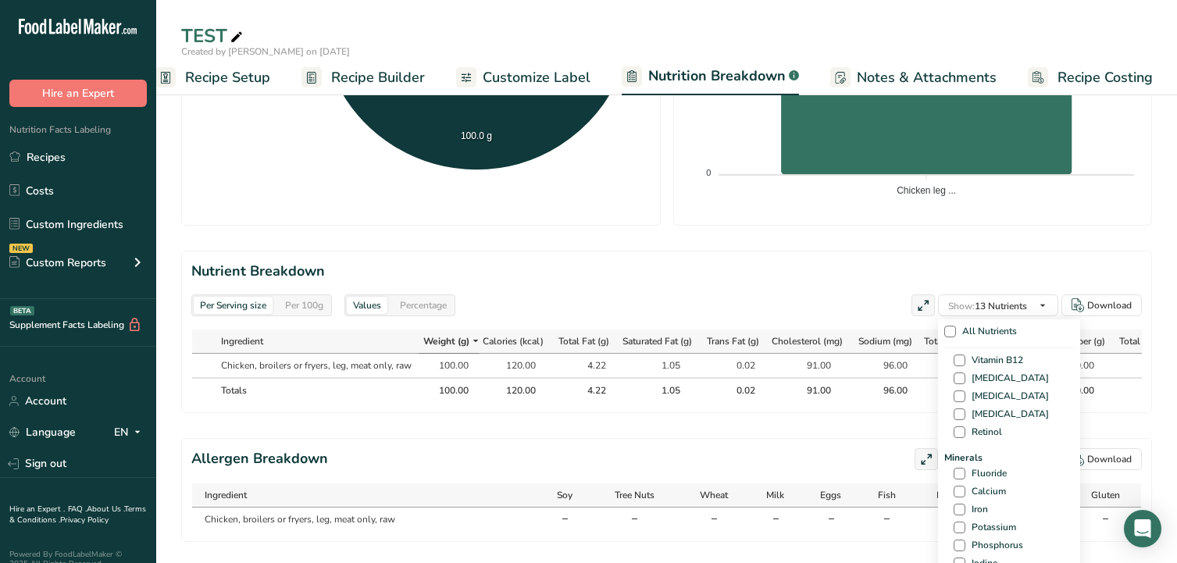
scroll to position [547, 0]
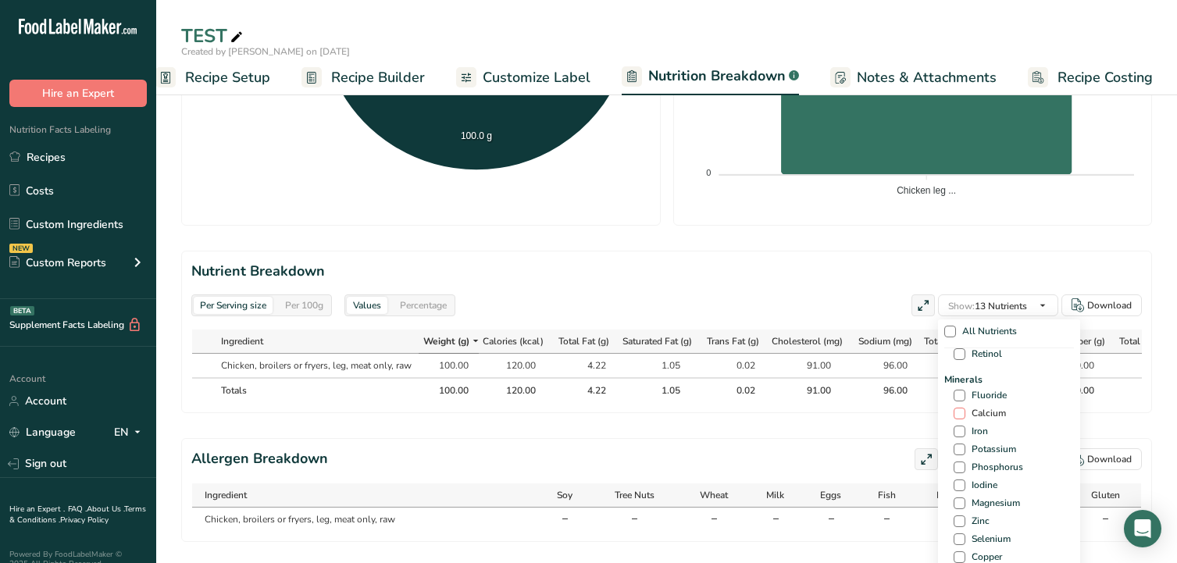
click at [1000, 414] on span "Calcium" at bounding box center [985, 414] width 41 height 12
click at [964, 414] on input "Calcium" at bounding box center [959, 413] width 10 height 10
checkbox input "true"
click at [983, 433] on span "Iron" at bounding box center [976, 432] width 23 height 12
click at [964, 433] on input "Iron" at bounding box center [959, 431] width 10 height 10
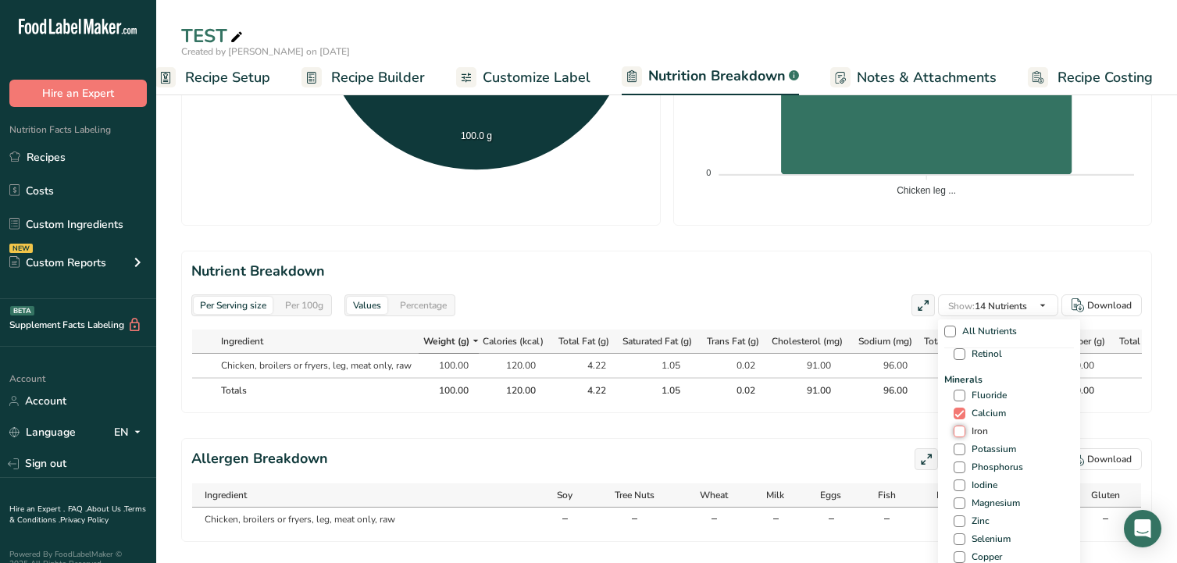
checkbox input "true"
click at [985, 445] on span "Potassium" at bounding box center [990, 450] width 51 height 12
click at [964, 445] on input "Potassium" at bounding box center [959, 449] width 10 height 10
checkbox input "true"
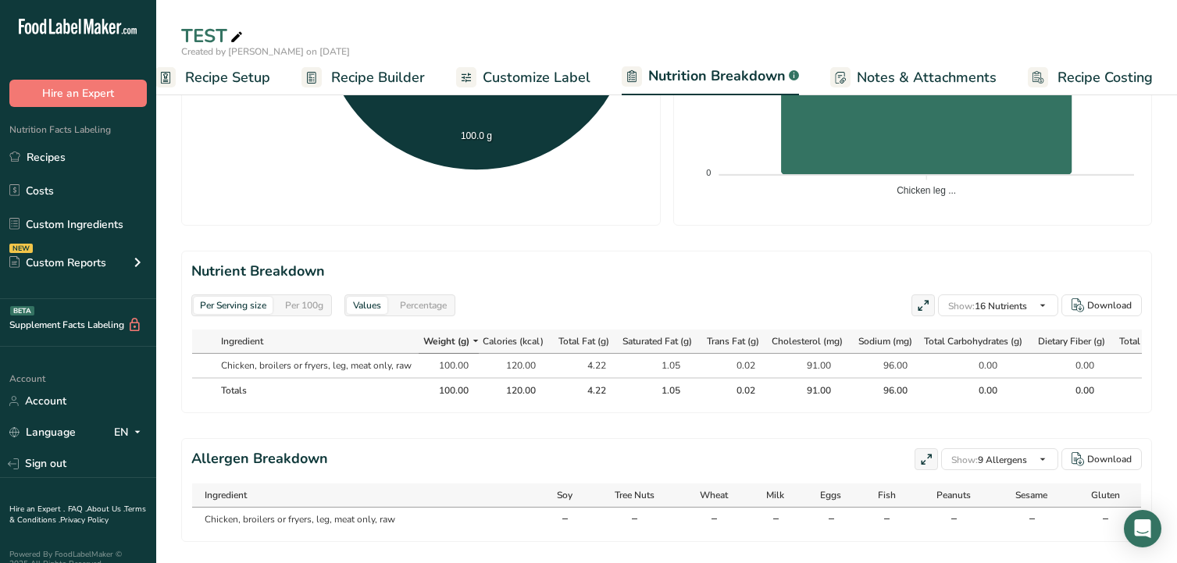
click at [894, 455] on section "Allergen Breakdown Show: 9 Allergens All Allergens (56) Soy Tree Nuts Wheat Mil…" at bounding box center [666, 490] width 971 height 104
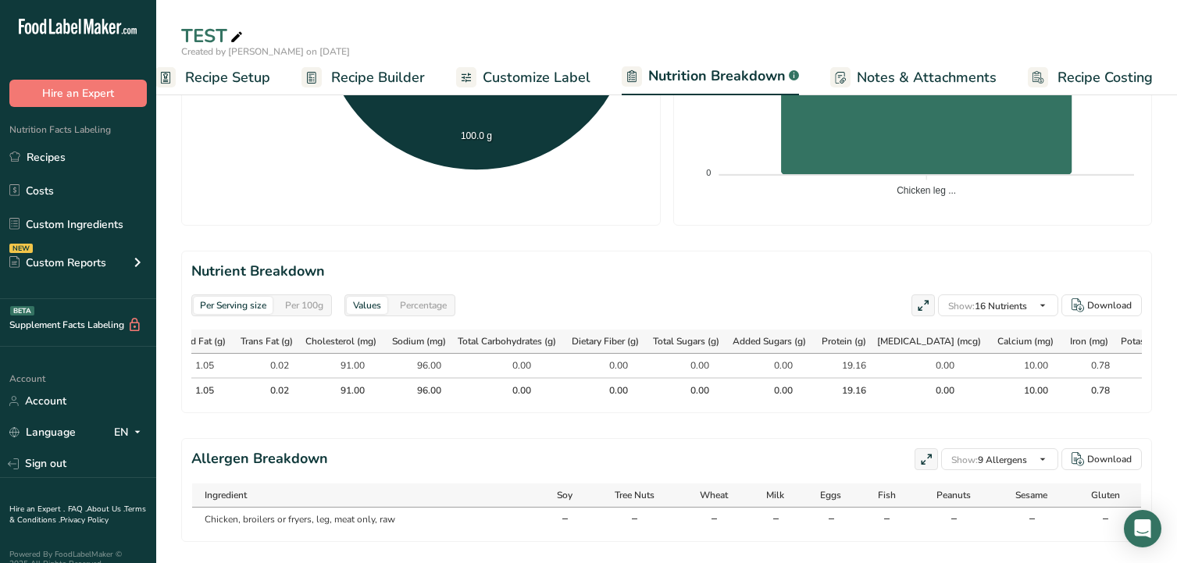
scroll to position [0, 508]
